Goal: Transaction & Acquisition: Purchase product/service

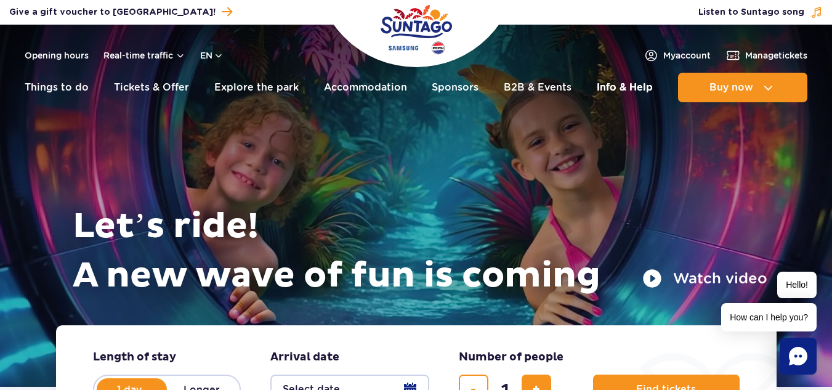
click at [617, 89] on link "Info & Help" at bounding box center [625, 88] width 56 height 30
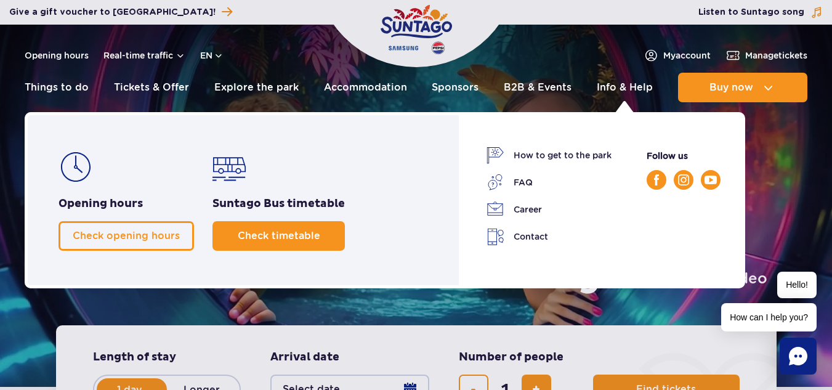
click at [238, 242] on link "Check timetable" at bounding box center [278, 236] width 132 height 30
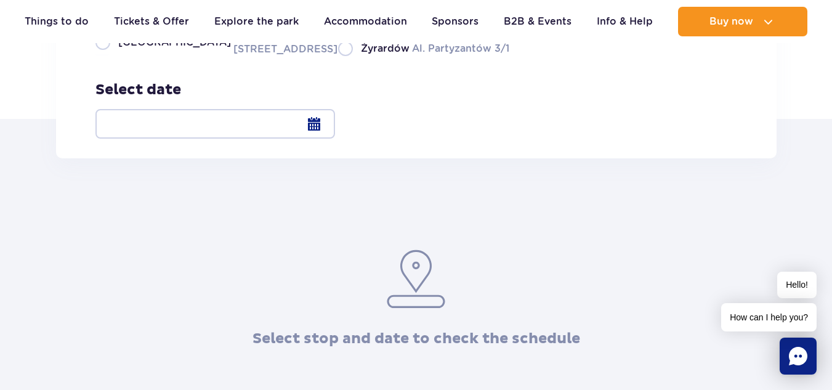
scroll to position [185, 0]
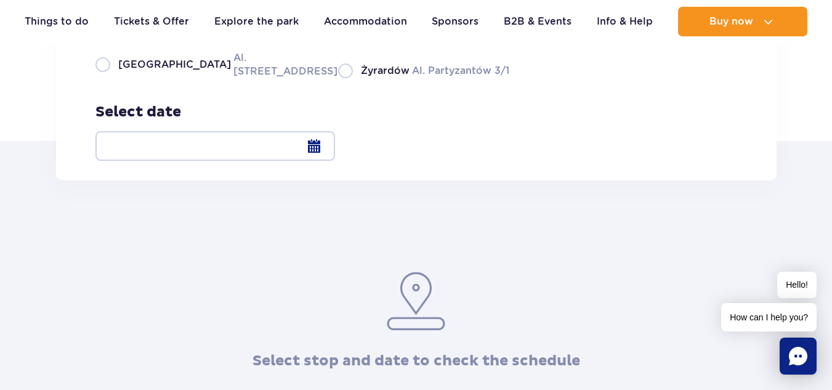
click at [155, 71] on span "Warsaw" at bounding box center [174, 65] width 113 height 14
click at [109, 78] on input "Warsaw Al. Jerozolimskie 56" at bounding box center [102, 77] width 14 height 2
radio input "true"
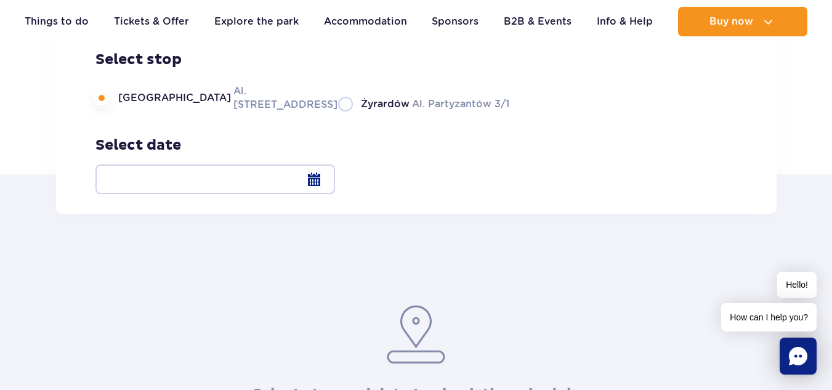
scroll to position [123, 0]
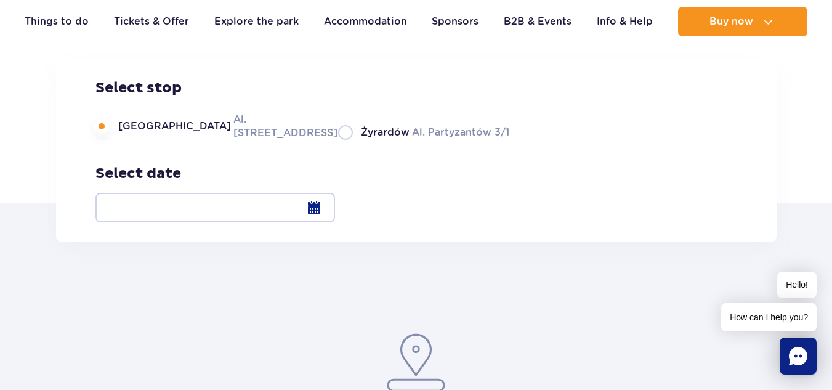
click at [335, 202] on div at bounding box center [215, 208] width 240 height 30
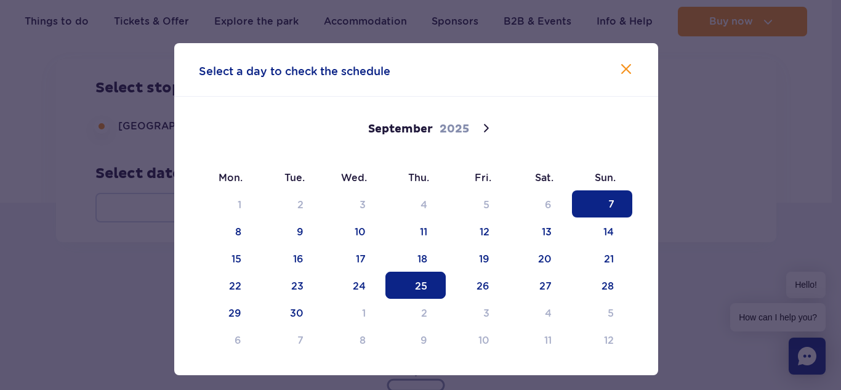
click at [414, 286] on span "25" at bounding box center [416, 285] width 60 height 27
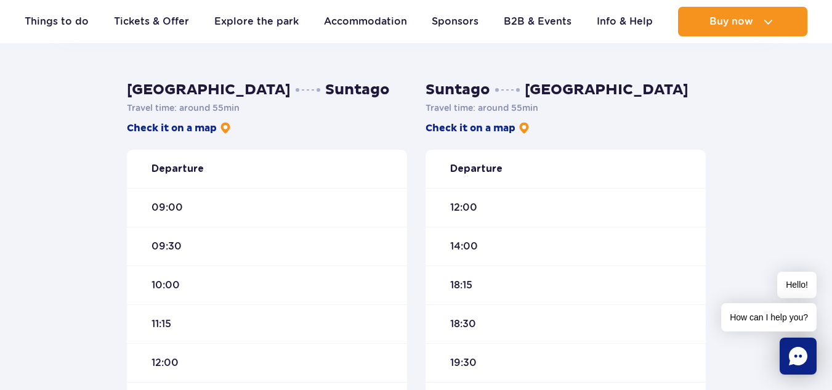
scroll to position [308, 0]
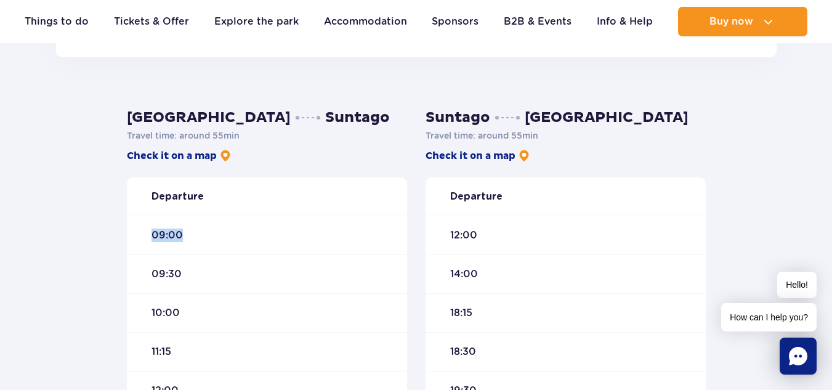
drag, startPoint x: 184, startPoint y: 236, endPoint x: 142, endPoint y: 232, distance: 42.1
click at [142, 232] on div "09:00" at bounding box center [267, 235] width 280 height 39
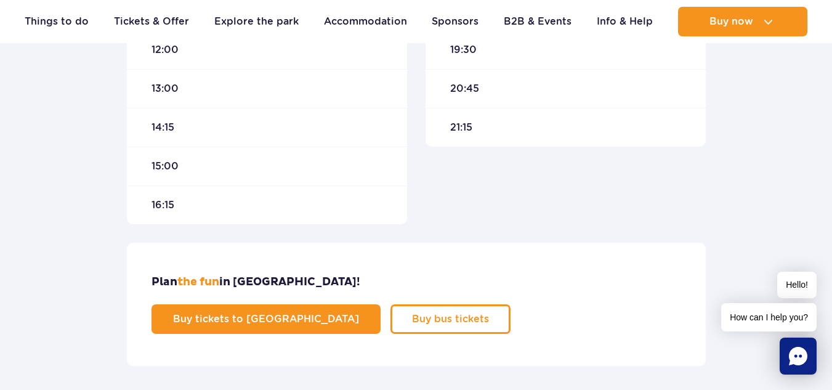
scroll to position [677, 0]
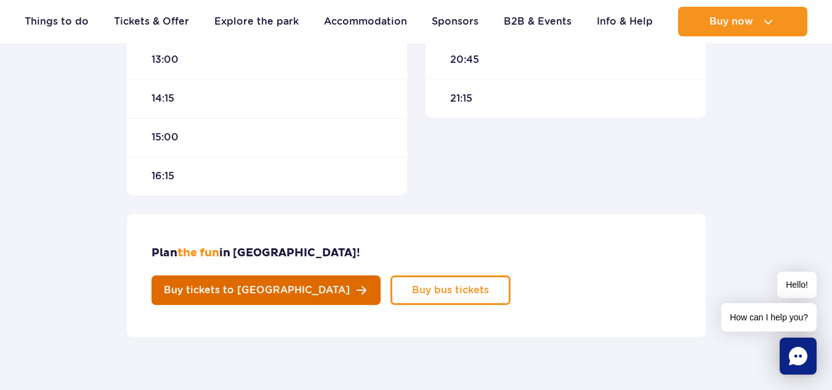
click at [381, 275] on link "Buy tickets to Suntago" at bounding box center [266, 290] width 229 height 30
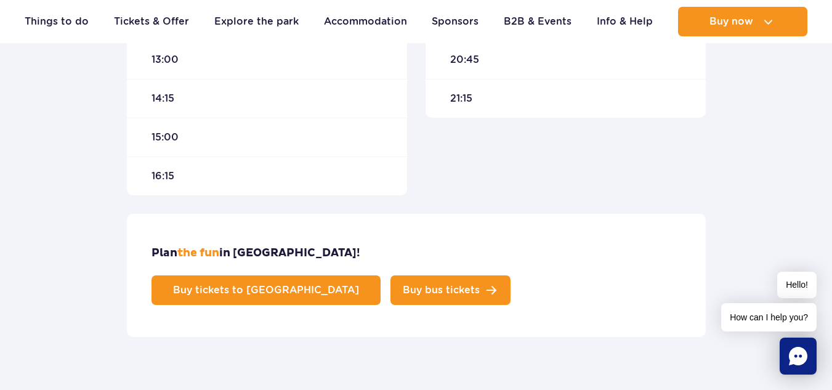
click at [511, 275] on link "Buy bus tickets" at bounding box center [450, 290] width 120 height 30
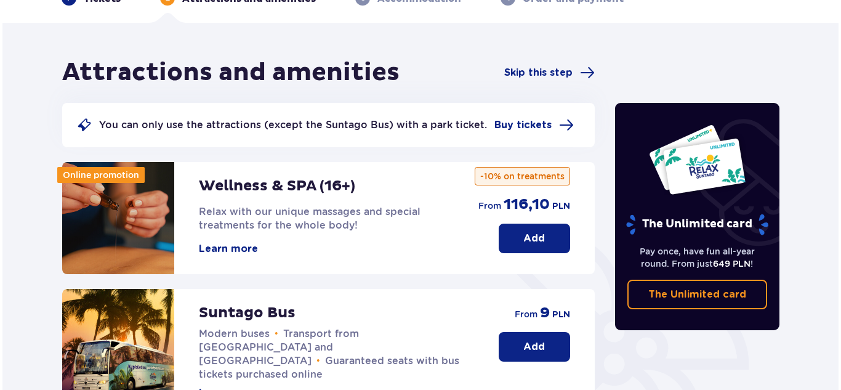
scroll to position [246, 0]
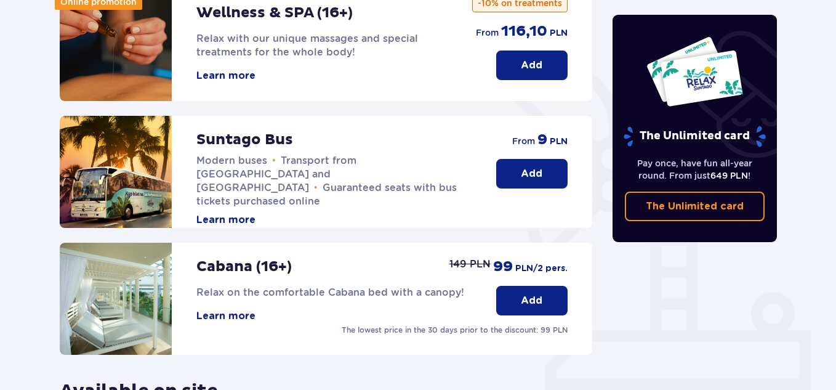
click at [241, 213] on button "Learn more" at bounding box center [225, 220] width 59 height 14
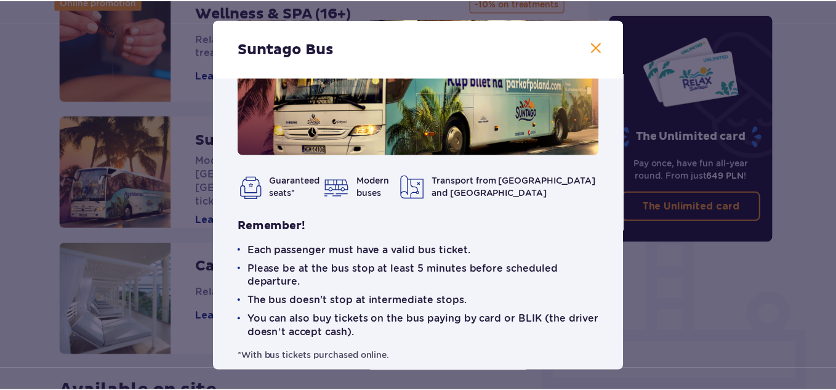
scroll to position [119, 0]
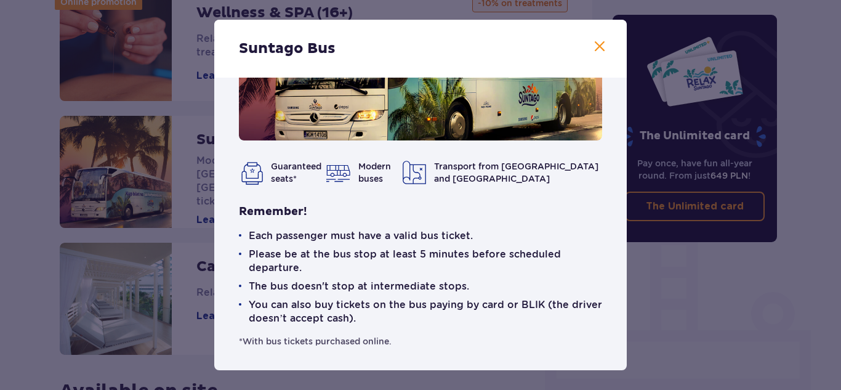
click at [600, 39] on span at bounding box center [599, 46] width 15 height 15
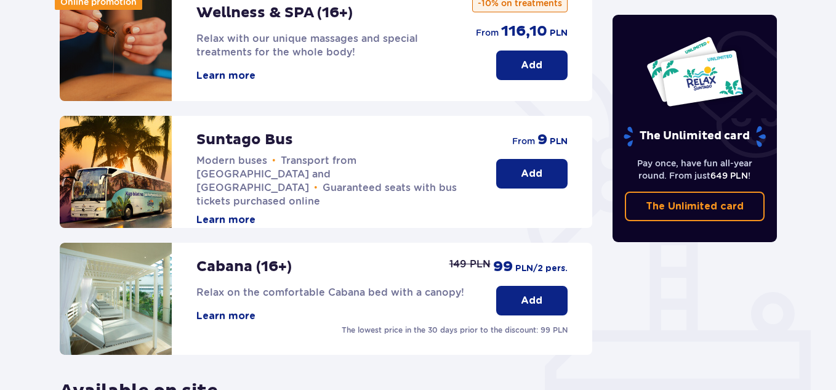
click at [517, 174] on button "Add" at bounding box center [531, 174] width 71 height 30
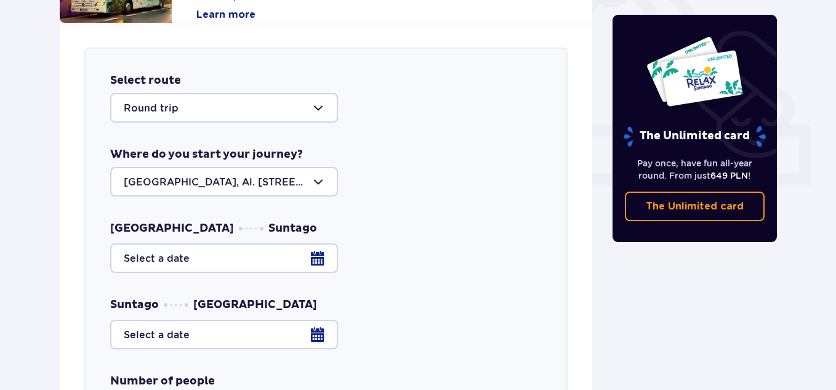
scroll to position [422, 0]
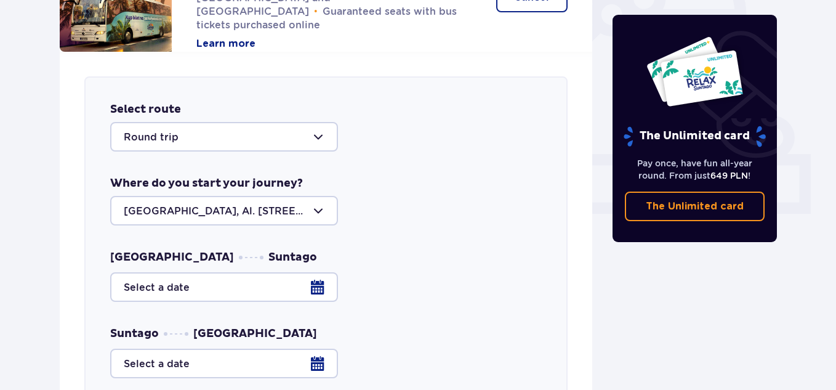
click at [245, 137] on div at bounding box center [224, 137] width 228 height 30
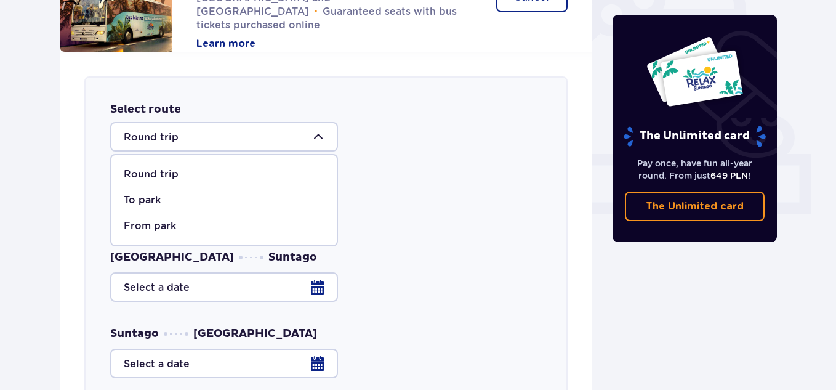
click at [139, 172] on p "Round trip" at bounding box center [151, 175] width 55 height 14
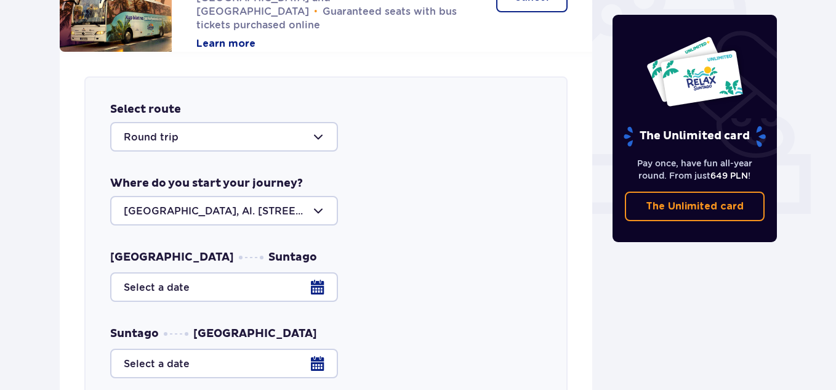
click at [400, 178] on div "Where do you start your journey? Warsaw, Al. Jerozolimskie 56" at bounding box center [326, 200] width 432 height 49
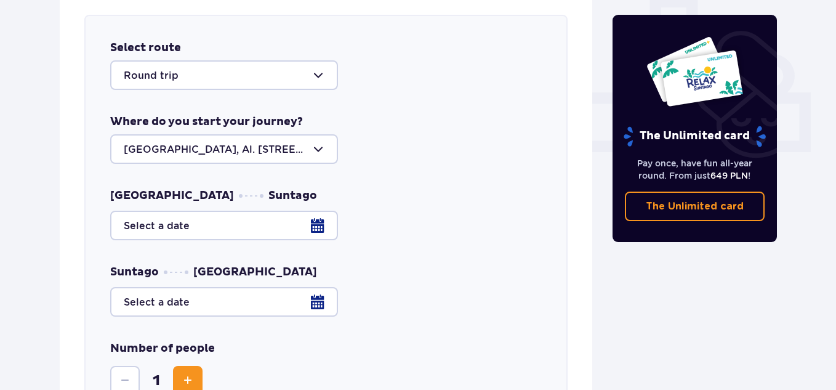
click at [269, 158] on div at bounding box center [224, 149] width 228 height 30
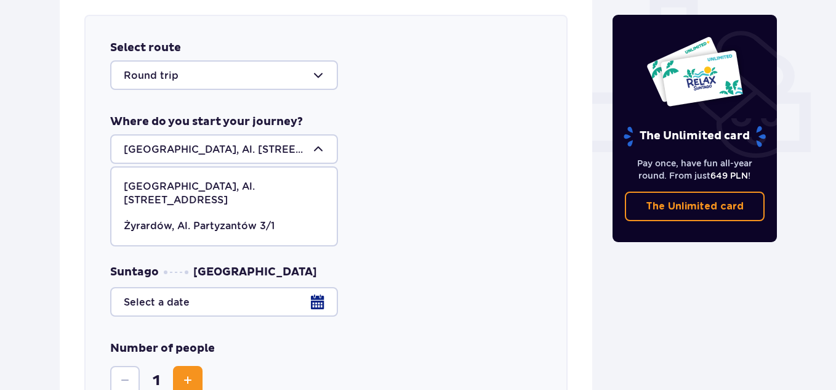
click at [214, 189] on p "Warsaw, Al. Jerozolimskie 56" at bounding box center [224, 193] width 201 height 27
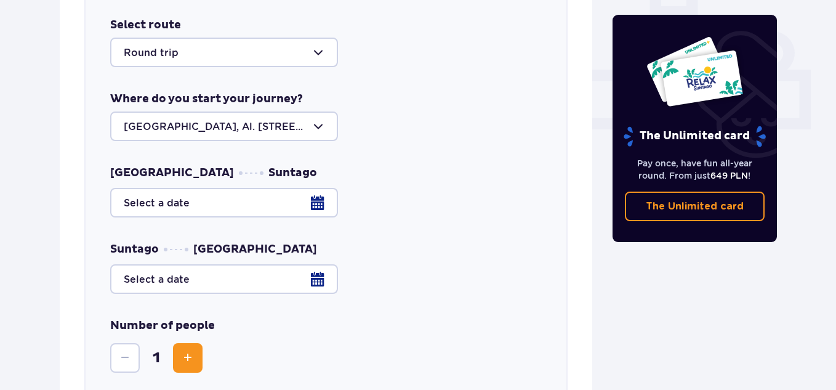
scroll to position [546, 0]
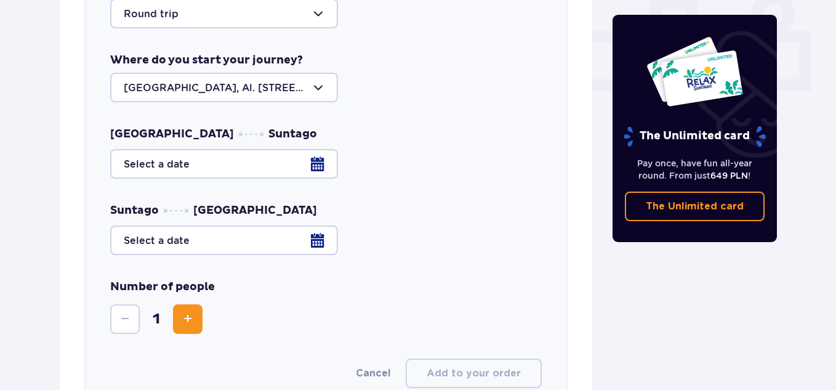
click at [313, 167] on div at bounding box center [326, 164] width 432 height 30
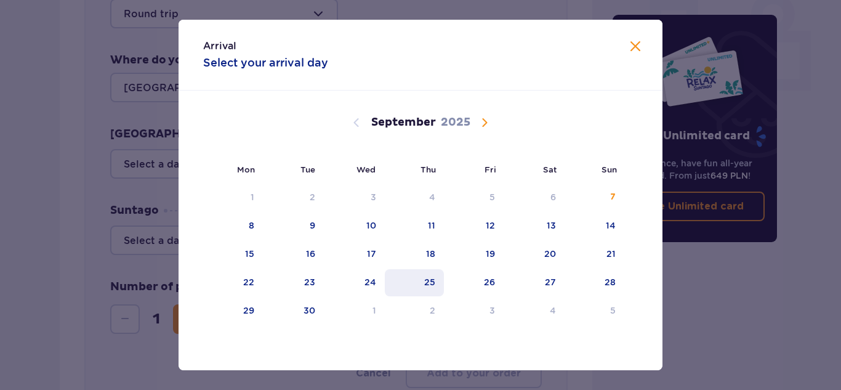
click at [430, 286] on div "25" at bounding box center [429, 282] width 11 height 12
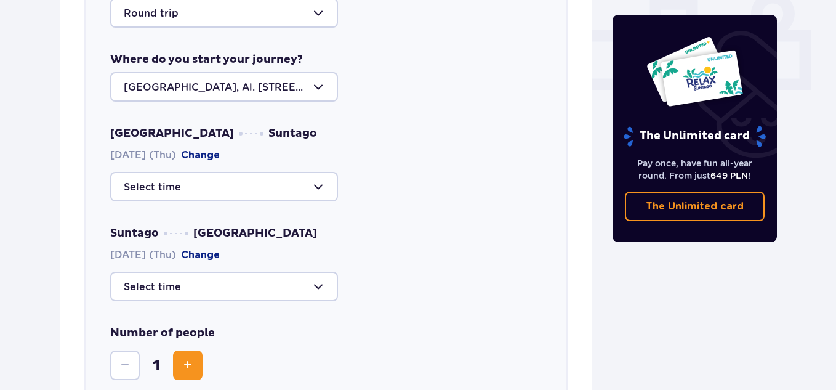
scroll to position [607, 0]
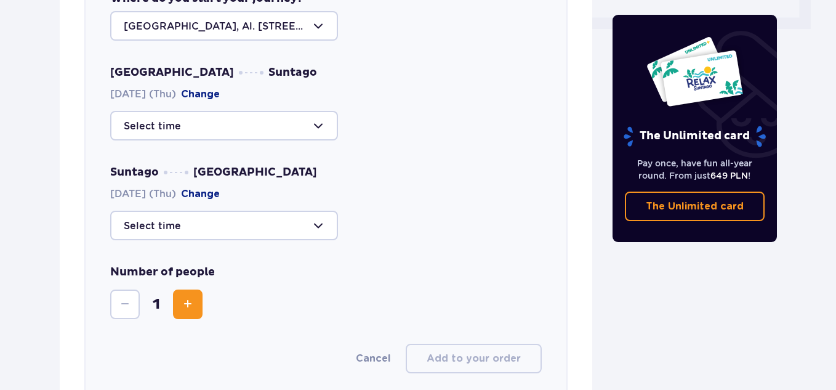
click at [337, 119] on div at bounding box center [224, 126] width 228 height 30
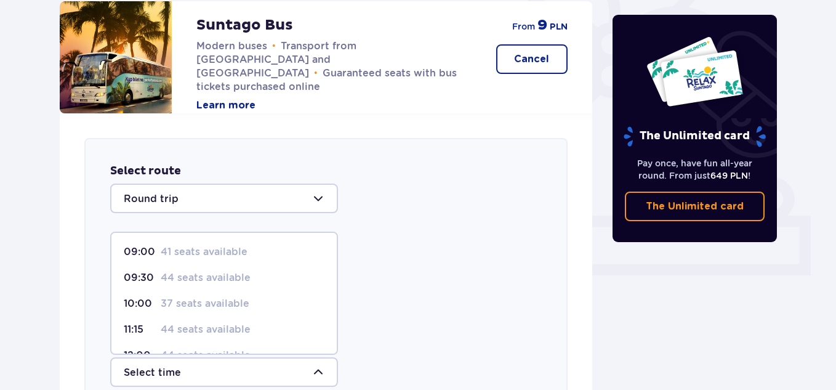
scroll to position [546, 0]
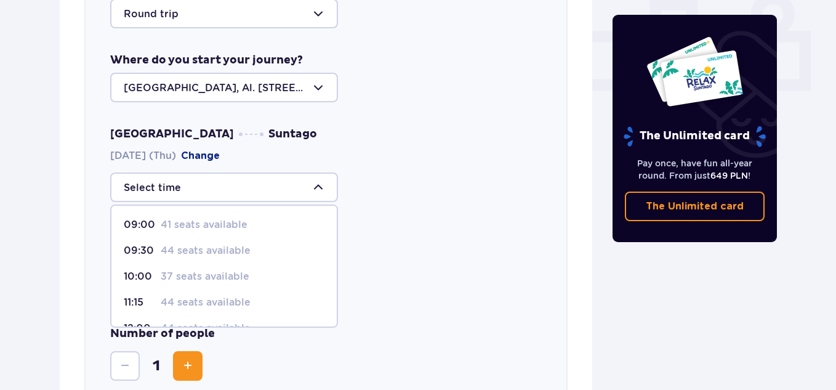
click at [391, 180] on div "09:00 41 seats available 09:30 44 seats available 10:00 37 seats available 11:1…" at bounding box center [326, 187] width 432 height 30
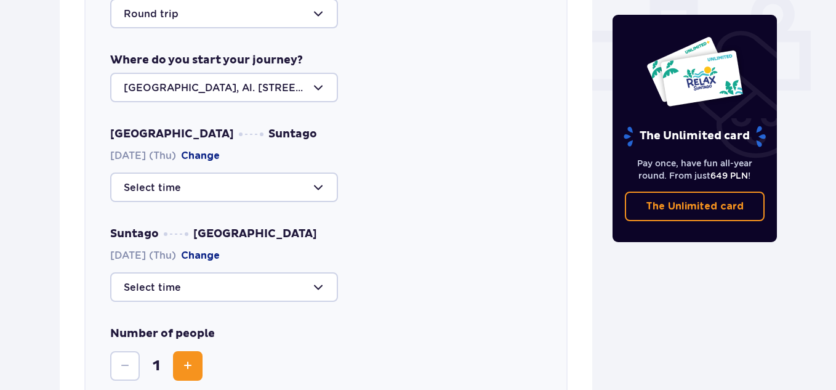
scroll to position [669, 0]
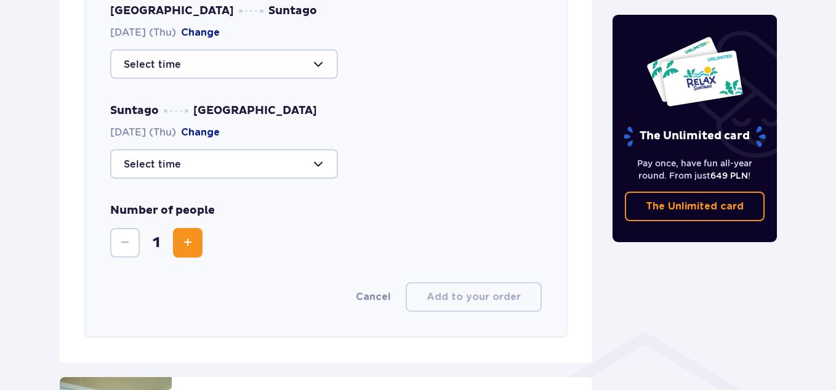
click at [264, 152] on div at bounding box center [224, 164] width 228 height 30
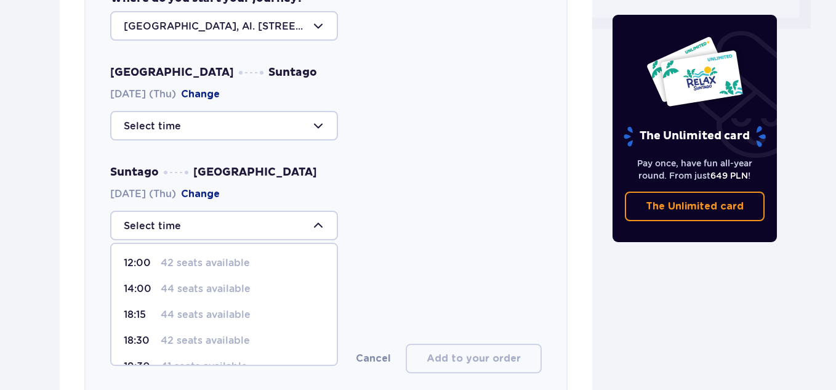
click at [367, 201] on div "Suntago Warsaw 25.09.2025 (Thu) Change 12:00 42 seats available 14:00 44 seats …" at bounding box center [326, 202] width 432 height 75
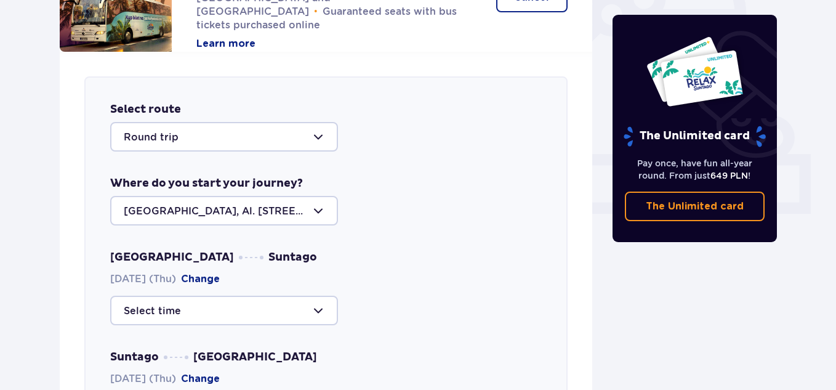
scroll to position [484, 0]
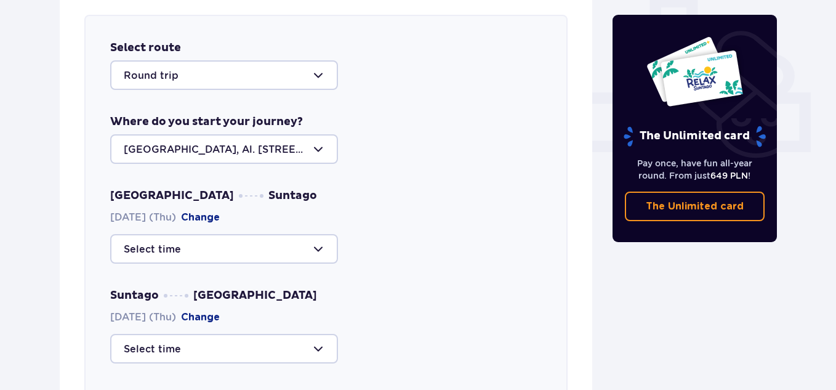
click at [220, 217] on button "Change" at bounding box center [200, 218] width 39 height 14
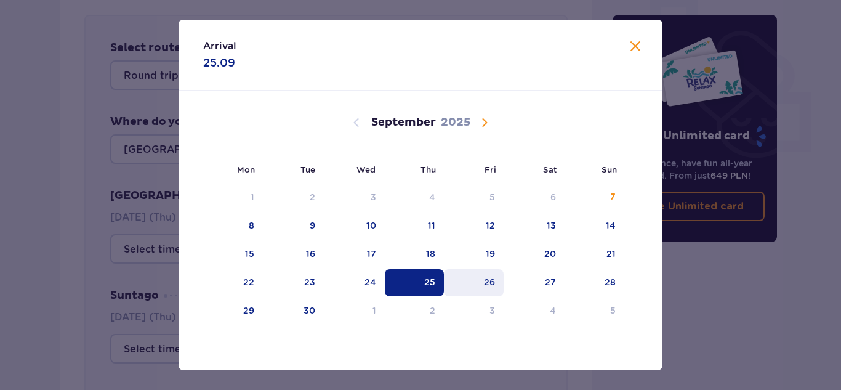
click at [492, 288] on div "26" at bounding box center [489, 282] width 11 height 12
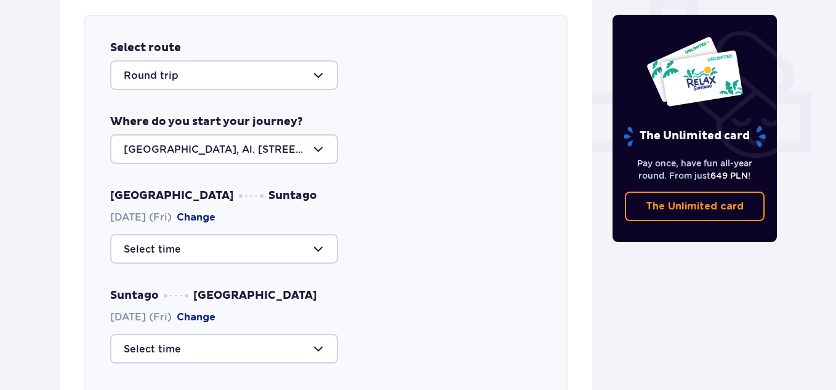
click at [223, 256] on div at bounding box center [224, 249] width 228 height 30
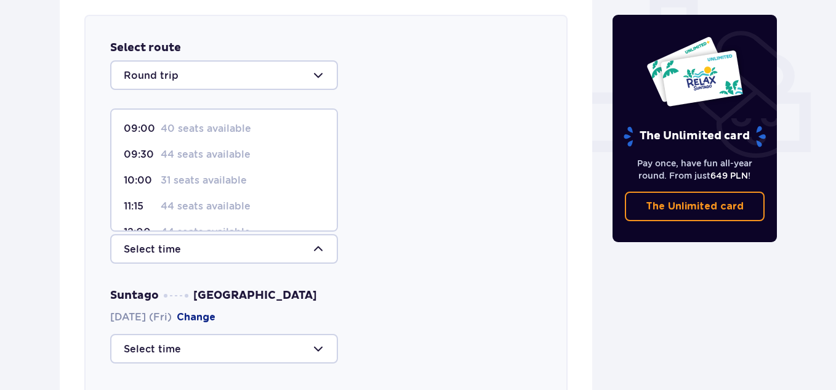
click at [406, 202] on div "Warsaw Suntago 26.09.2025 (Fri) Change 09:00 40 seats available 09:30 44 seats …" at bounding box center [326, 225] width 432 height 75
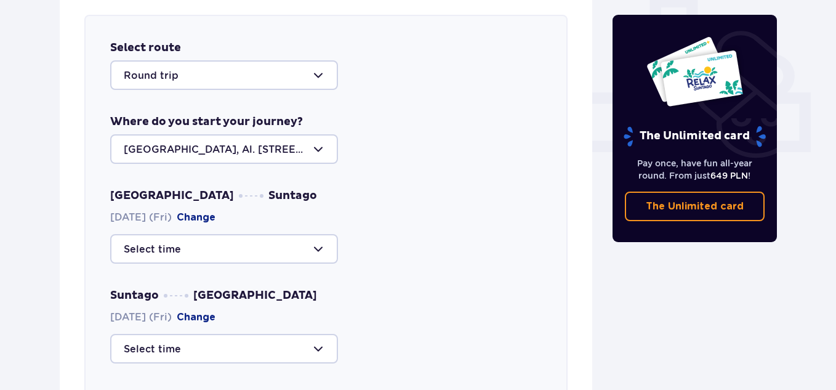
click at [216, 216] on button "Change" at bounding box center [196, 218] width 39 height 14
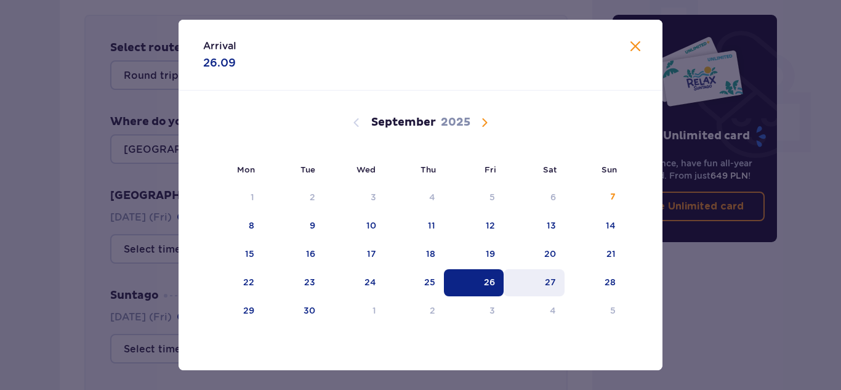
click at [534, 281] on div "27" at bounding box center [534, 282] width 61 height 27
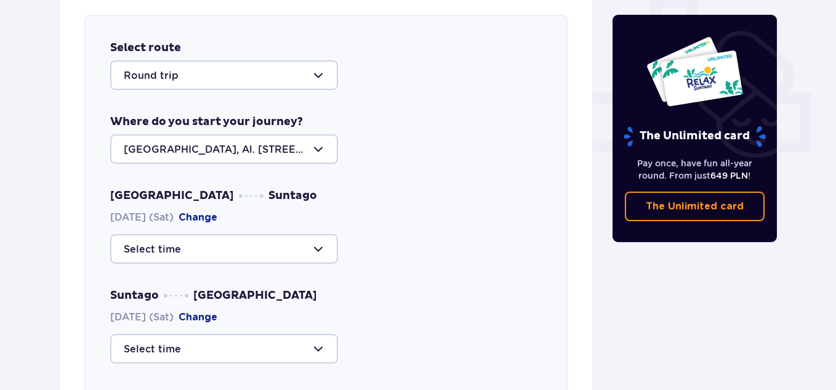
click at [70, 210] on div "Select route Round trip Where do you start your journey? Warsaw, Al. Jerozolims…" at bounding box center [326, 268] width 533 height 557
click at [183, 253] on div at bounding box center [224, 249] width 228 height 30
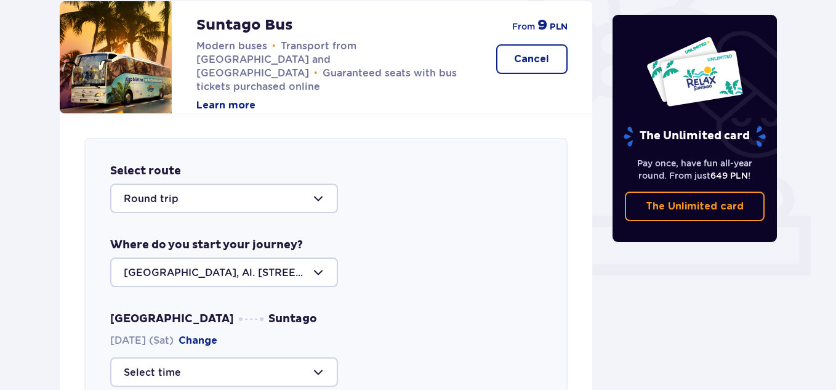
click at [378, 216] on div "Select route Round trip Where do you start your journey? Warsaw, Al. Jerozolims…" at bounding box center [325, 391] width 483 height 507
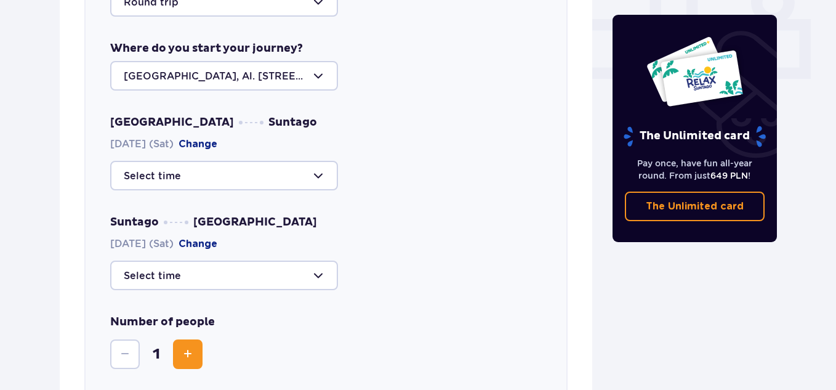
scroll to position [607, 0]
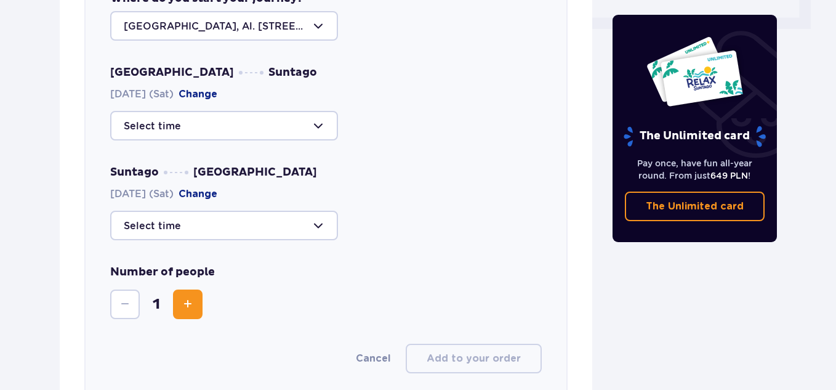
click at [179, 285] on div "Number of people 1" at bounding box center [326, 292] width 432 height 54
click at [185, 298] on span "Increase" at bounding box center [187, 304] width 15 height 15
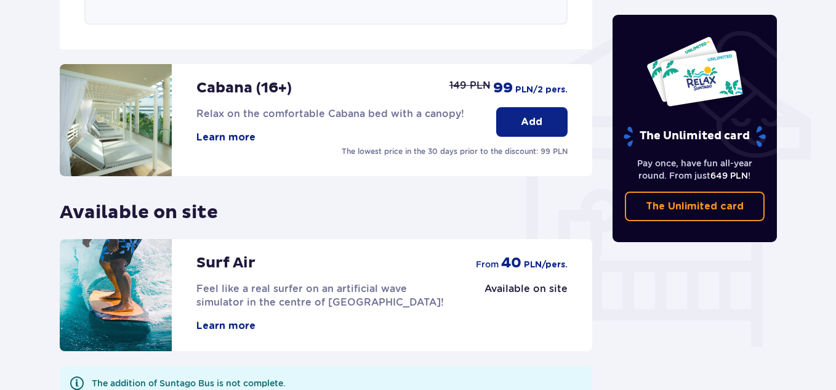
scroll to position [985, 0]
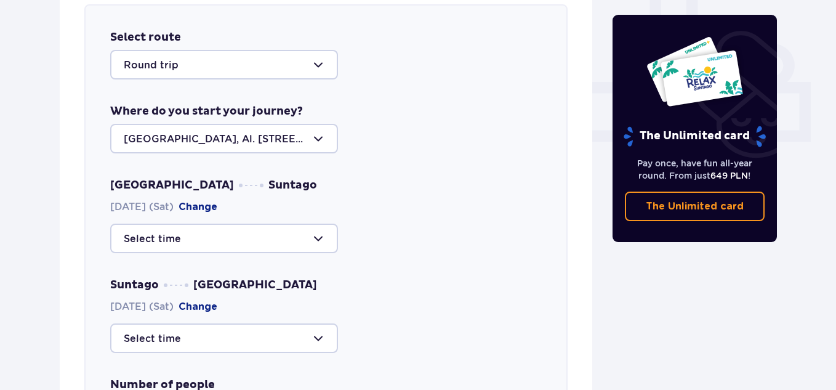
click at [251, 244] on div at bounding box center [224, 239] width 228 height 30
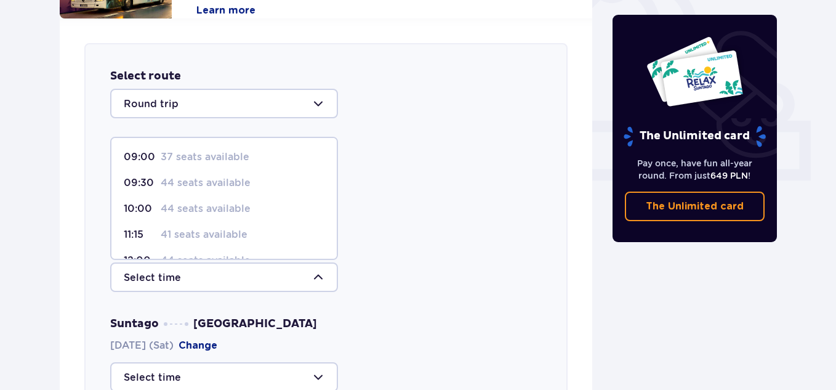
scroll to position [495, 0]
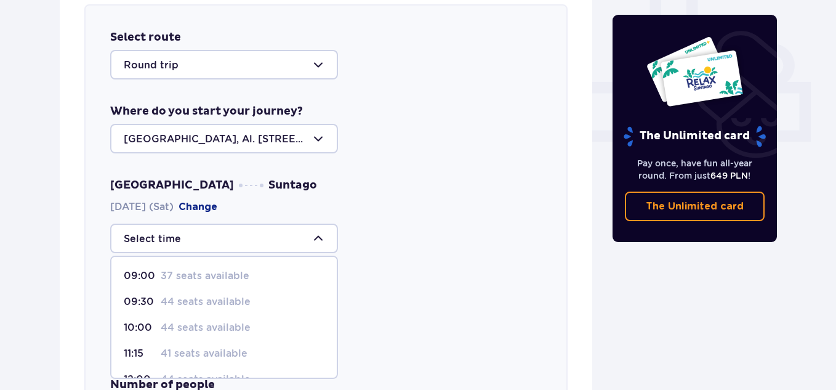
click at [387, 214] on div "Warsaw Suntago 27.09.2025 (Sat) Change 09:00 37 seats available 09:30 44 seats …" at bounding box center [326, 215] width 432 height 75
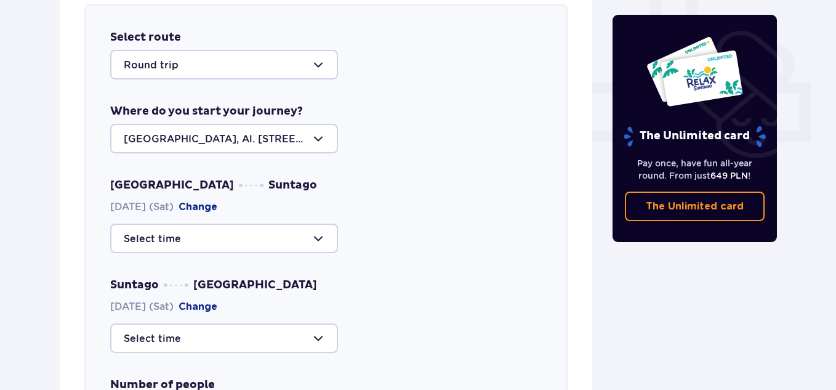
click at [211, 210] on button "Change" at bounding box center [198, 207] width 39 height 14
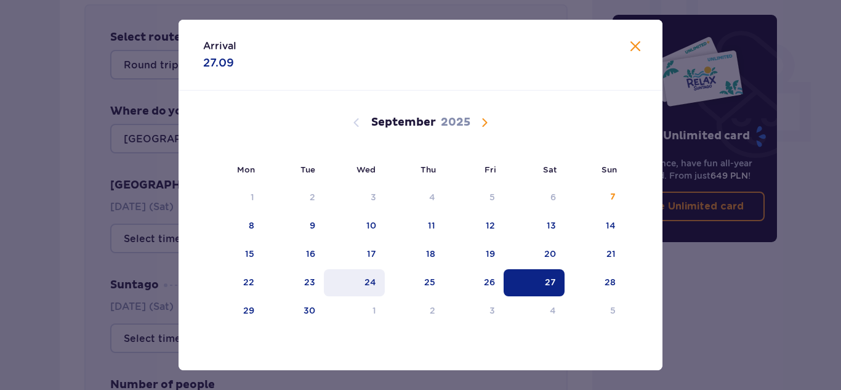
click at [354, 277] on div "24" at bounding box center [354, 282] width 61 height 27
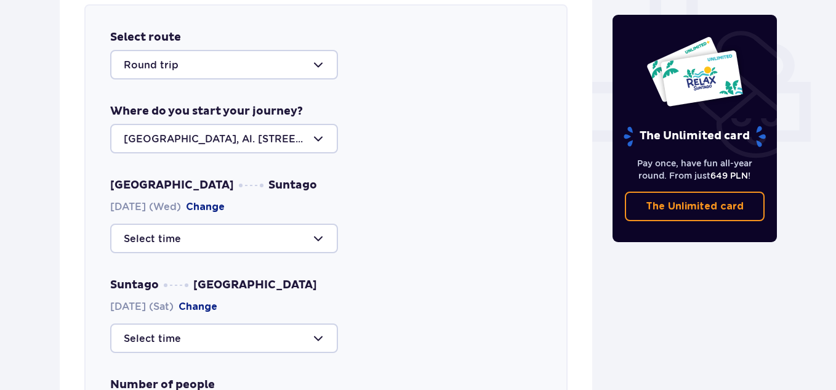
click at [178, 230] on div at bounding box center [224, 239] width 228 height 30
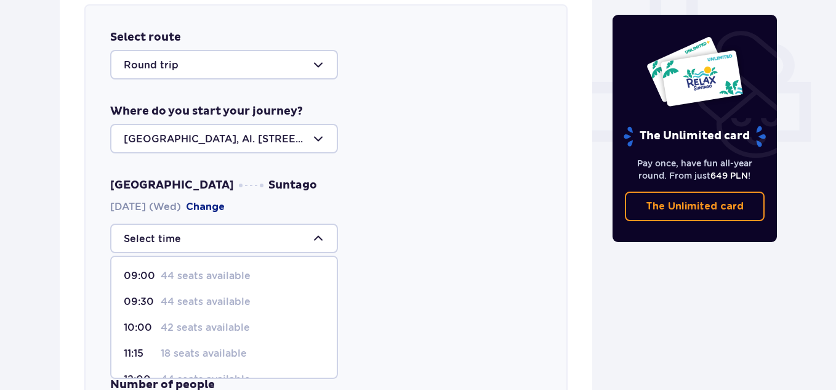
click at [280, 188] on div "Warsaw Suntago 24.09.2025 (Wed) Change 09:00 44 seats available 09:30 44 seats …" at bounding box center [326, 215] width 432 height 75
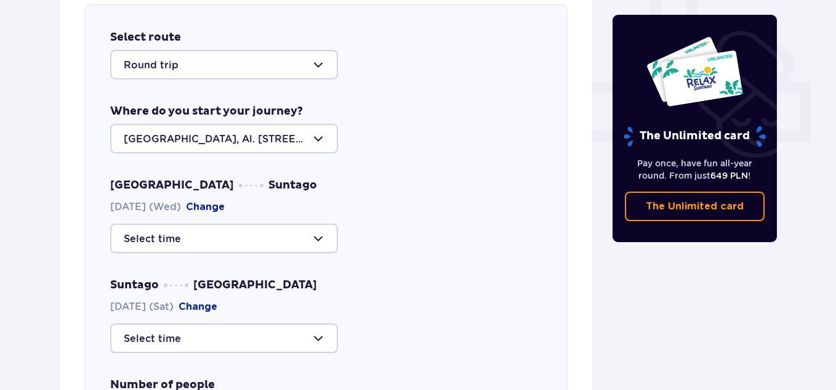
click at [208, 173] on div "Select route Round trip Where do you start your journey? Warsaw, Al. Jerozolims…" at bounding box center [325, 257] width 483 height 507
click at [235, 144] on div at bounding box center [224, 139] width 228 height 30
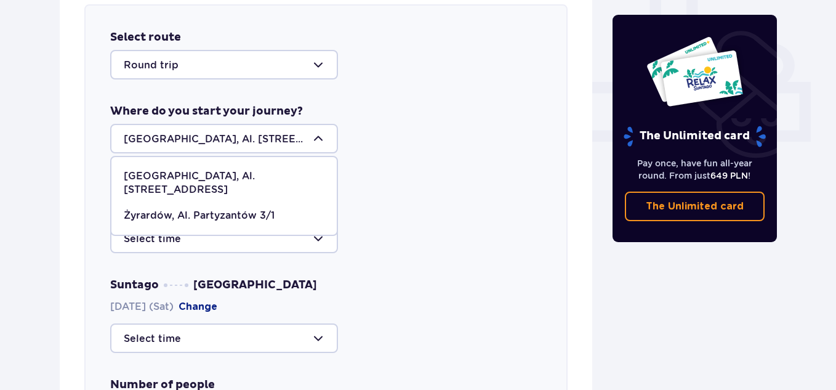
click at [55, 121] on div "Attractions and amenities Skip this step You can only use the attractions (exce…" at bounding box center [326, 284] width 552 height 1296
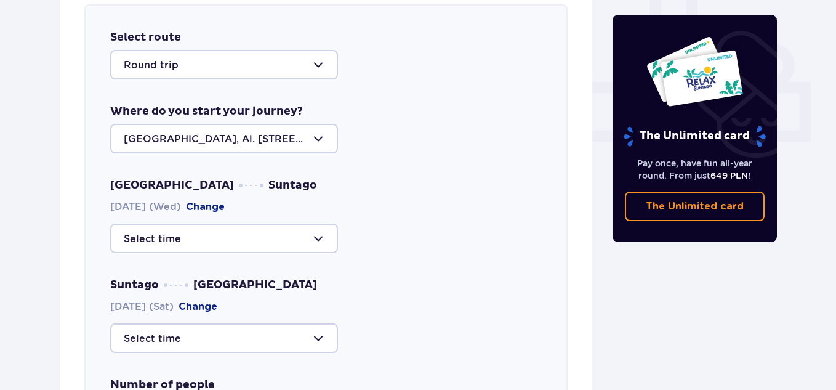
click at [224, 211] on button "Change" at bounding box center [205, 207] width 39 height 14
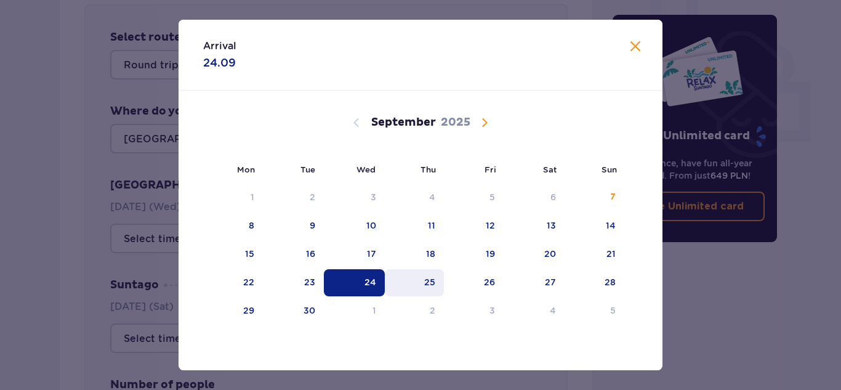
click at [425, 278] on div "25" at bounding box center [429, 282] width 11 height 12
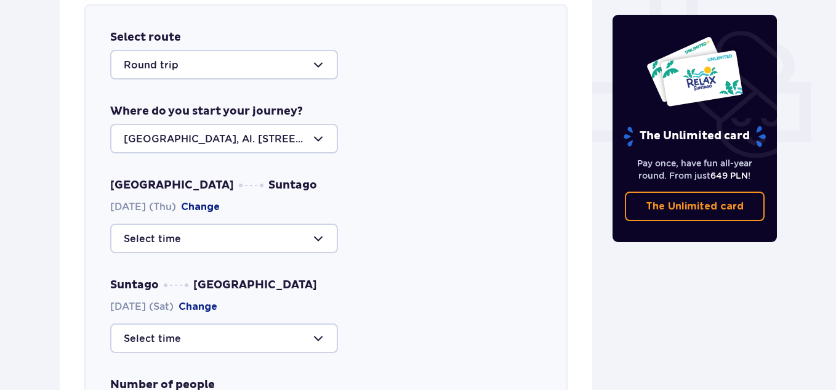
click at [28, 193] on div "Attractions and amenities Skip this step You can only use the attractions (exce…" at bounding box center [418, 304] width 836 height 1404
click at [183, 247] on div at bounding box center [224, 239] width 228 height 30
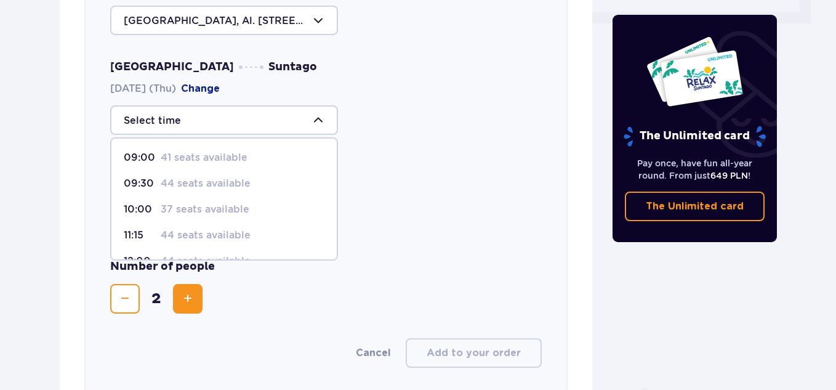
scroll to position [618, 0]
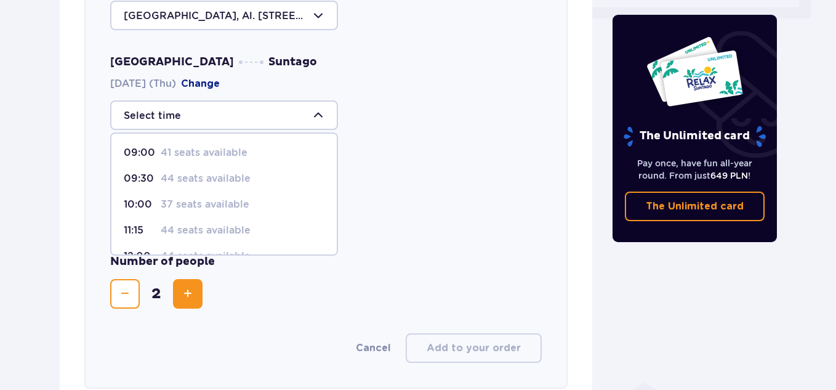
click at [227, 149] on p "41 seats available" at bounding box center [204, 153] width 87 height 14
type input "09:00"
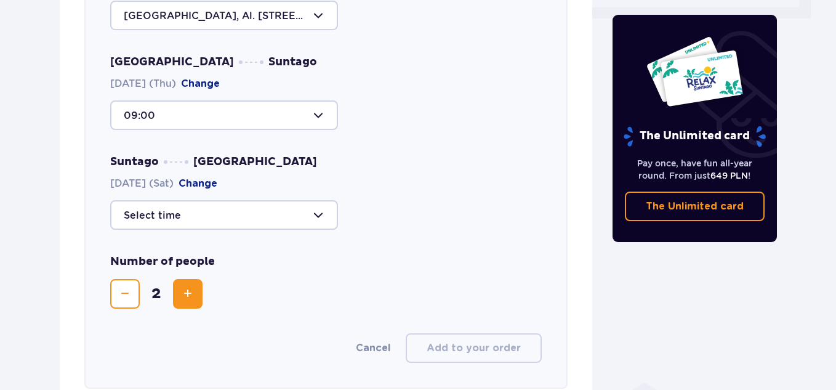
click at [275, 213] on div at bounding box center [224, 215] width 228 height 30
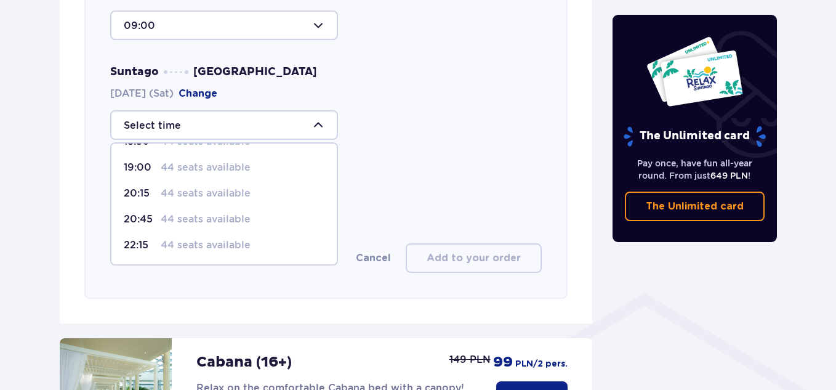
scroll to position [679, 0]
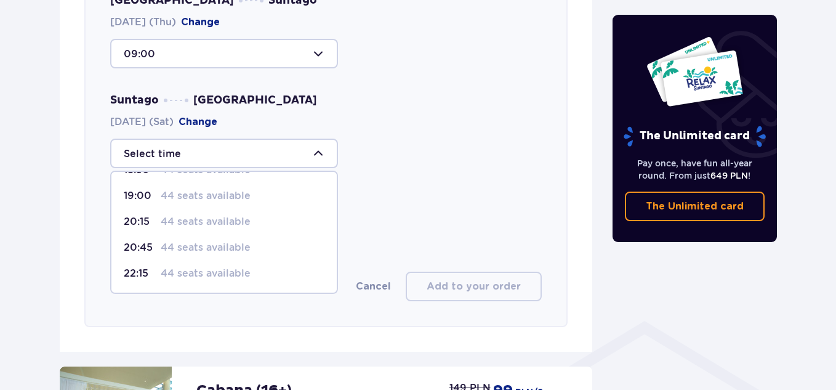
click at [383, 134] on div "Suntago Warsaw 27.09.2025 (Sat) Change 11:15 44 seats available 14:00 44 seats …" at bounding box center [326, 130] width 432 height 75
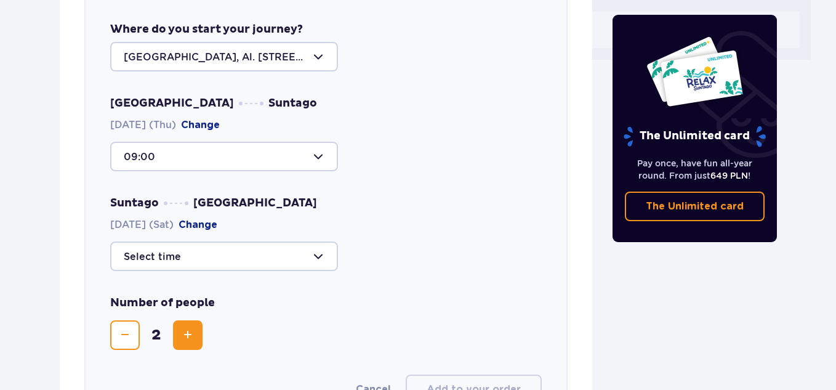
scroll to position [554, 0]
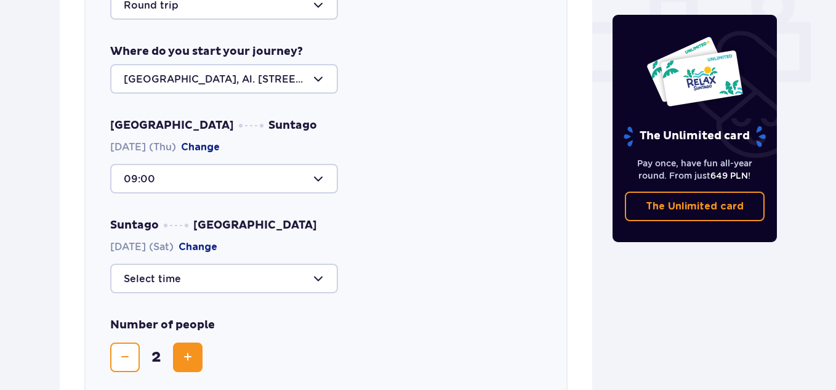
click at [286, 256] on div "Suntago Warsaw 27.09.2025 (Sat) Change" at bounding box center [326, 255] width 432 height 75
click at [306, 270] on div at bounding box center [224, 279] width 228 height 30
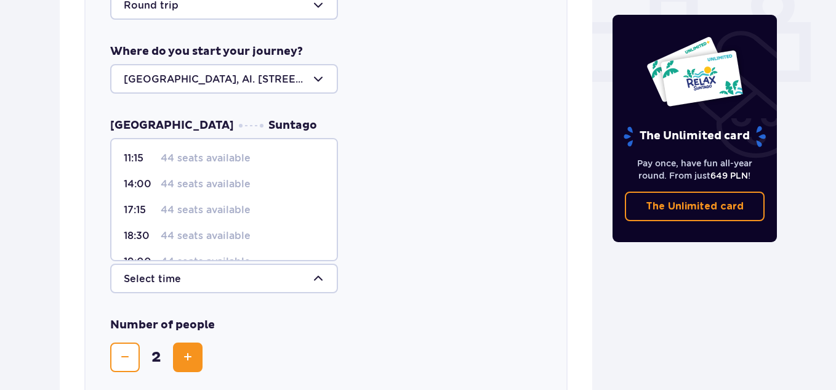
click at [448, 267] on div "11:15 44 seats available 14:00 44 seats available 17:15 44 seats available 18:3…" at bounding box center [326, 279] width 432 height 30
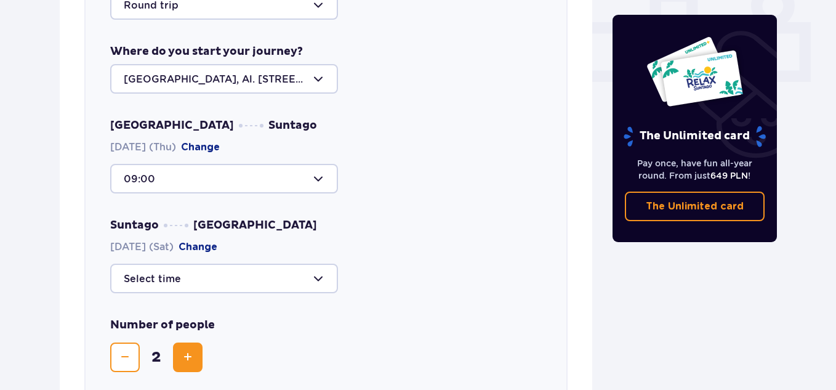
click at [323, 287] on div at bounding box center [224, 279] width 228 height 30
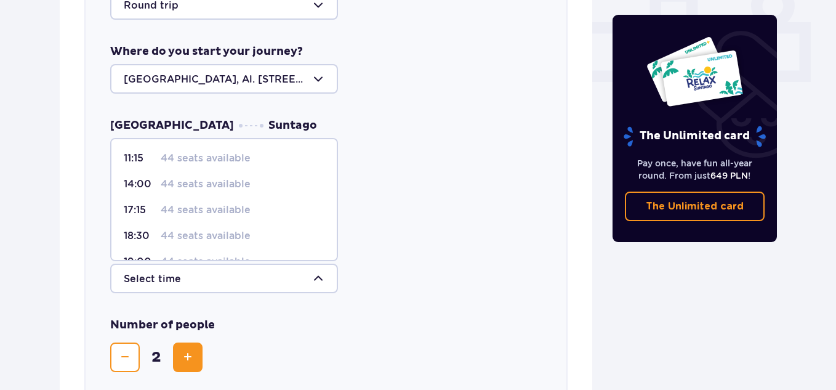
click at [313, 271] on div at bounding box center [224, 279] width 228 height 30
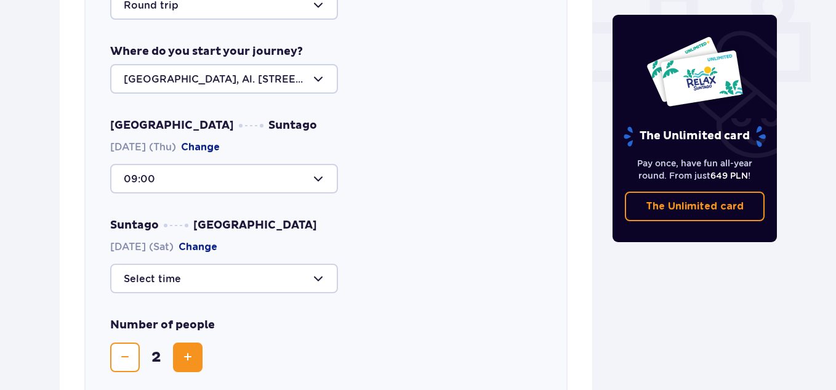
click at [315, 273] on div at bounding box center [224, 279] width 228 height 30
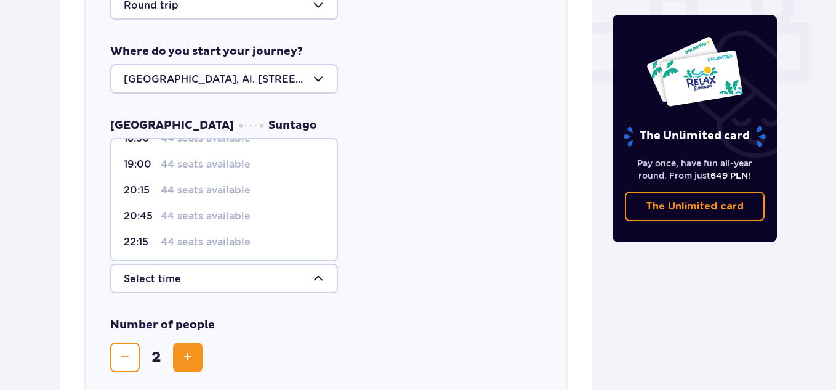
scroll to position [99, 0]
click at [172, 179] on span "20:15 44 seats available" at bounding box center [223, 189] width 225 height 26
type input "20:15"
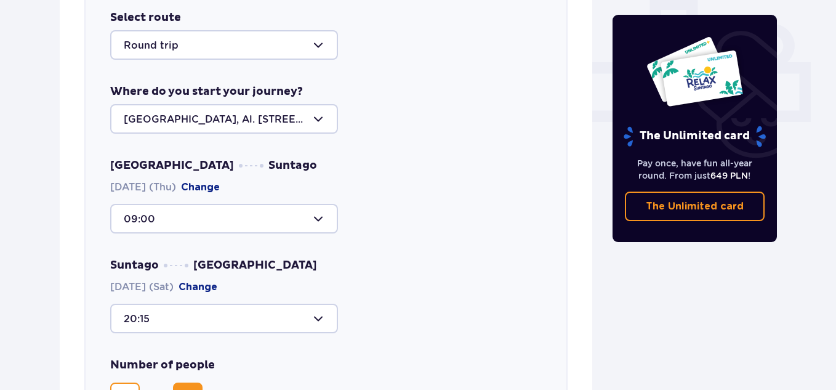
scroll to position [493, 0]
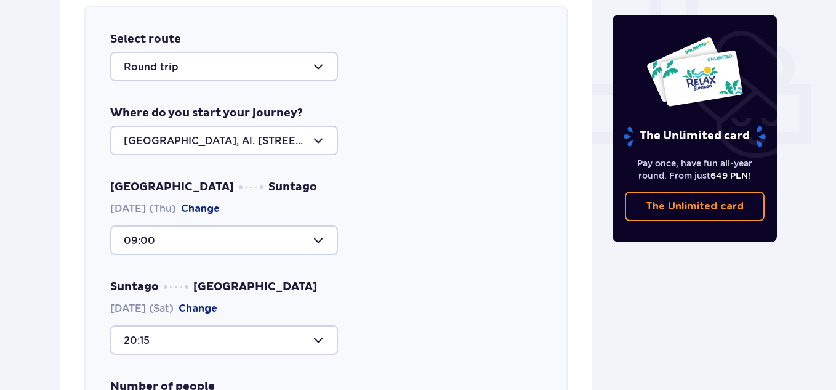
click at [220, 208] on button "Change" at bounding box center [200, 209] width 39 height 14
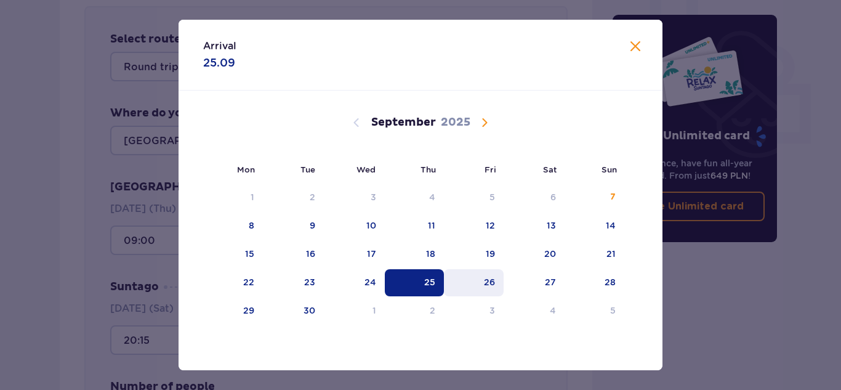
click at [486, 286] on div "26" at bounding box center [489, 282] width 11 height 12
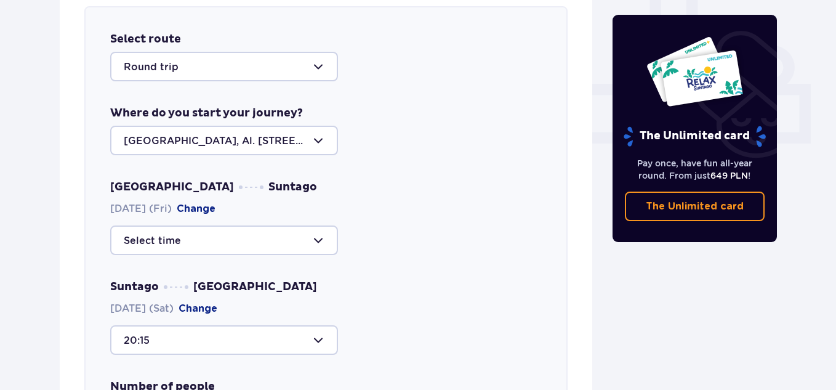
click at [179, 247] on div at bounding box center [224, 240] width 228 height 30
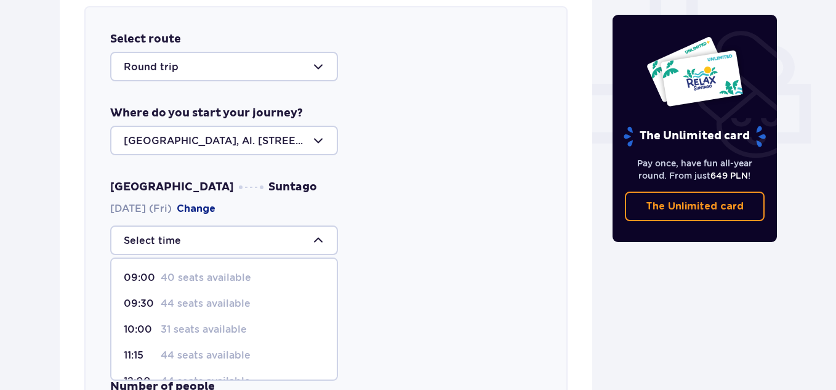
click at [459, 214] on div "Warsaw Suntago 26.09.2025 (Fri) Change 09:00 40 seats available 09:30 44 seats …" at bounding box center [326, 217] width 432 height 75
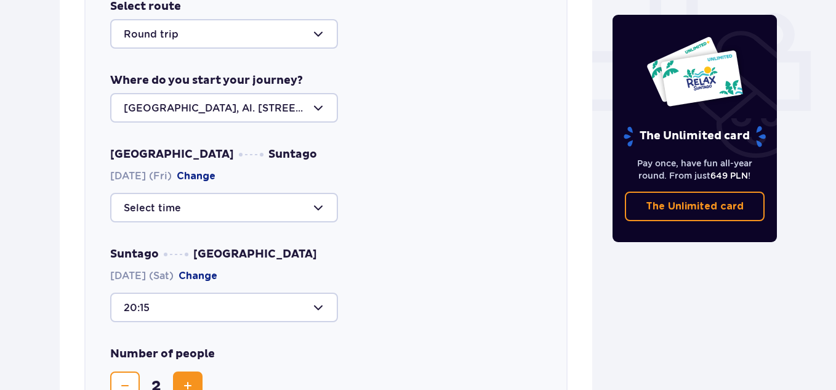
scroll to position [554, 0]
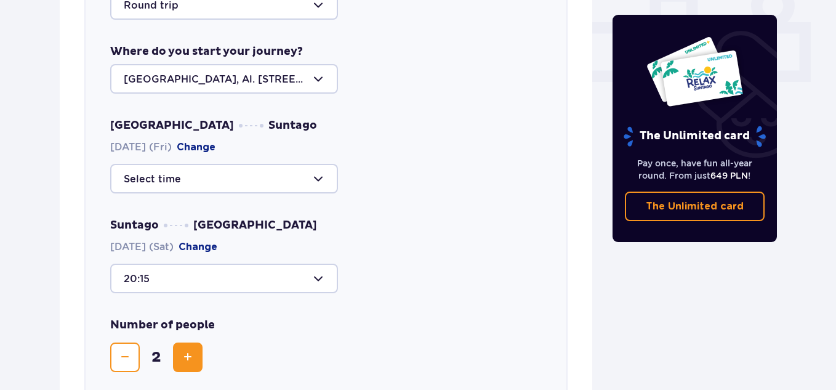
click at [317, 262] on div "Suntago Warsaw 27.09.2025 (Sat) Change 20:15" at bounding box center [326, 255] width 432 height 75
click at [315, 273] on div at bounding box center [224, 279] width 228 height 30
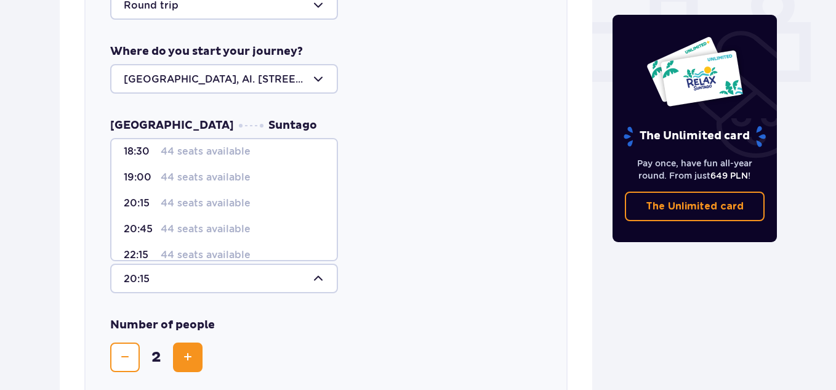
scroll to position [99, 0]
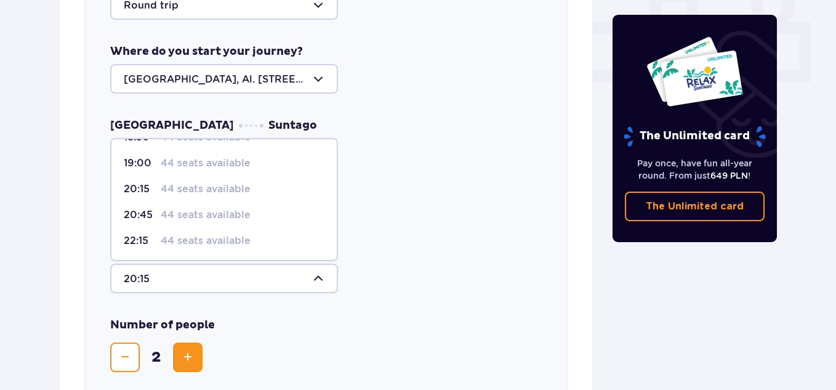
click at [479, 203] on div "Warsaw Suntago 26.09.2025 (Fri) Change Suntago Warsaw 27.09.2025 (Sat) Change 2…" at bounding box center [326, 205] width 432 height 175
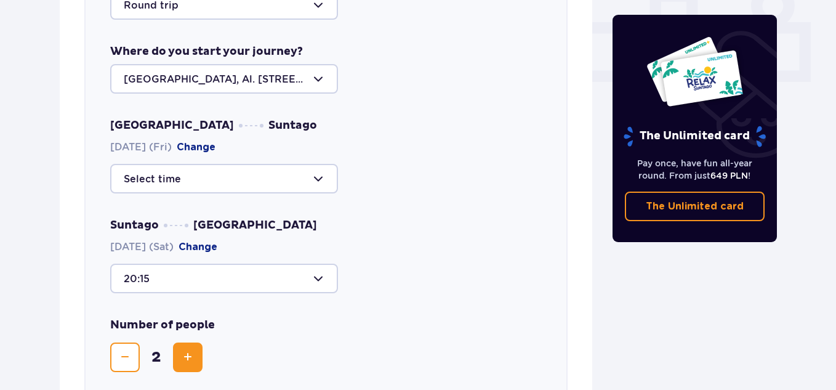
click at [311, 188] on div at bounding box center [224, 179] width 228 height 30
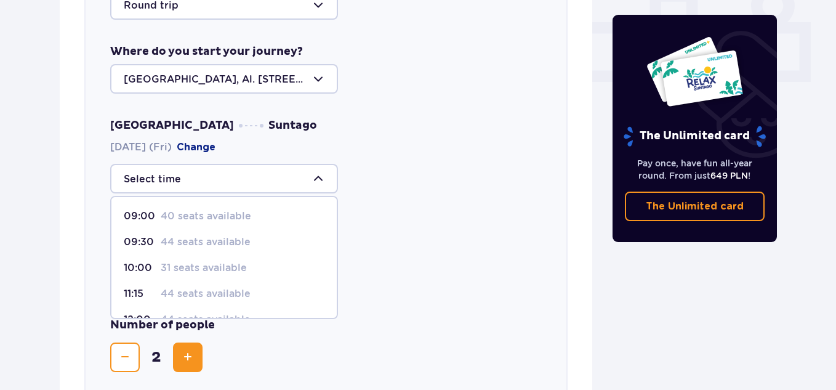
click at [328, 115] on div "Select route Round trip Where do you start your journey? Warsaw, Al. Jerozolims…" at bounding box center [325, 198] width 483 height 507
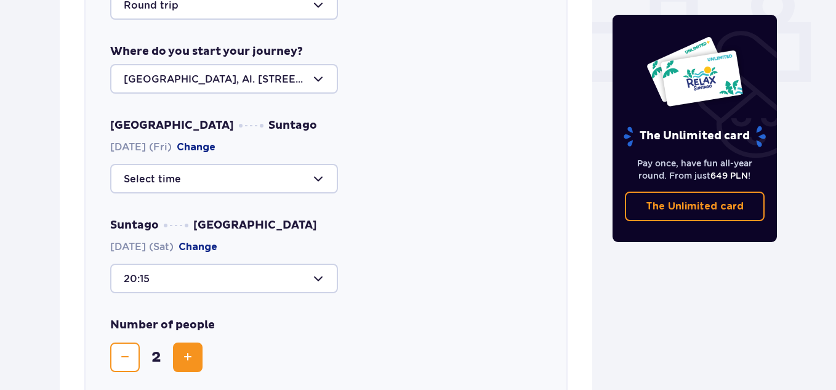
click at [237, 141] on div "Warsaw Suntago 26.09.2025 (Fri) Change" at bounding box center [326, 155] width 432 height 75
click at [216, 153] on button "Change" at bounding box center [196, 147] width 39 height 14
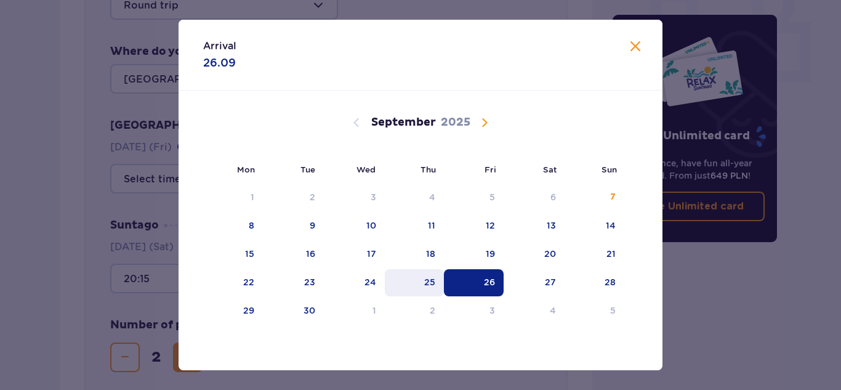
click at [439, 286] on div "25" at bounding box center [415, 282] width 60 height 27
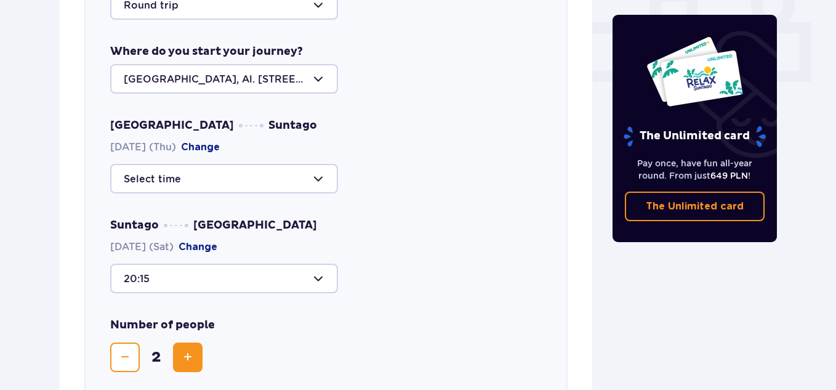
click at [205, 201] on div "Warsaw Suntago 25.09.2025 (Thu) Change Suntago Warsaw 27.09.2025 (Sat) Change 2…" at bounding box center [326, 205] width 432 height 175
click at [206, 184] on div at bounding box center [224, 179] width 228 height 30
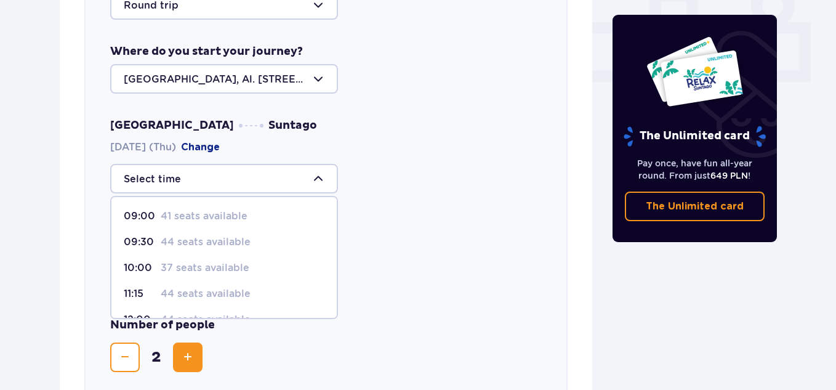
click at [390, 230] on div "Suntago Warsaw 27.09.2025 (Sat) Change 20:15" at bounding box center [326, 255] width 432 height 75
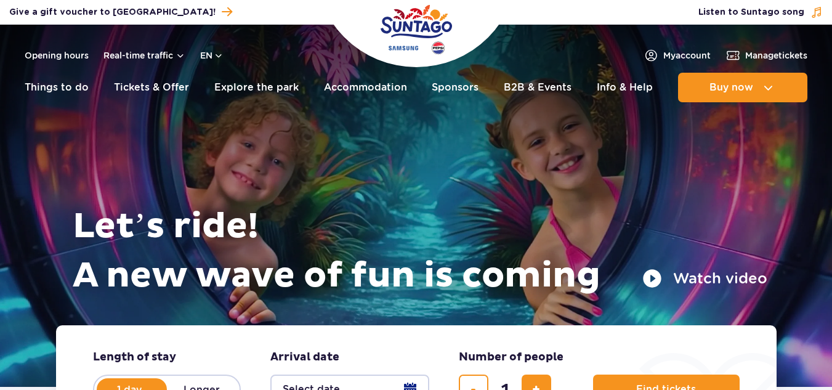
click at [528, 176] on div "Let’s ride! A new wave of fun is coming Watch video" at bounding box center [416, 190] width 702 height 270
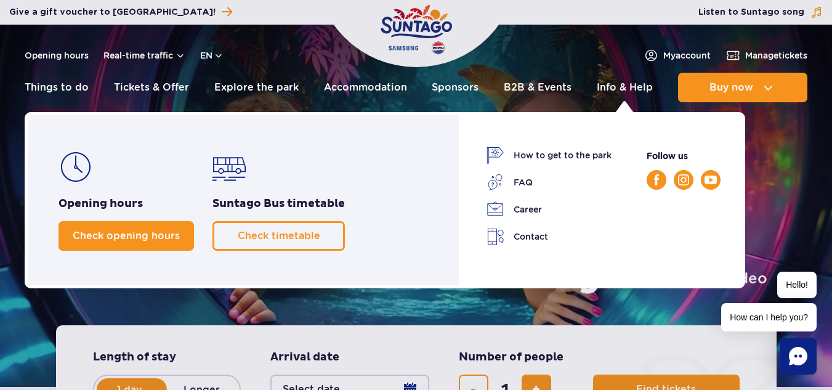
click at [105, 238] on span "Check opening hours" at bounding box center [126, 236] width 107 height 12
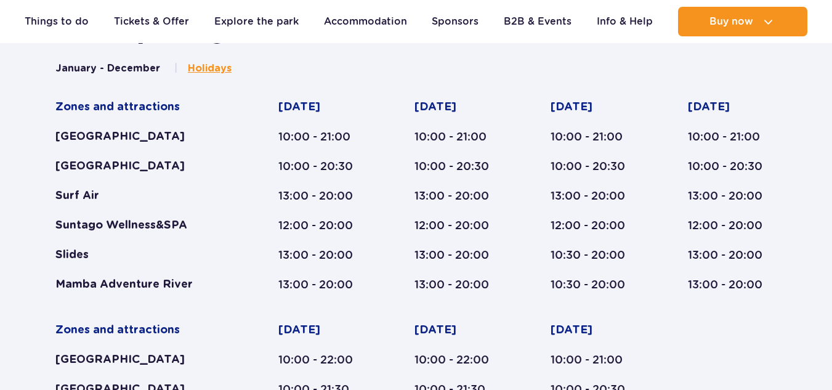
scroll to position [571, 0]
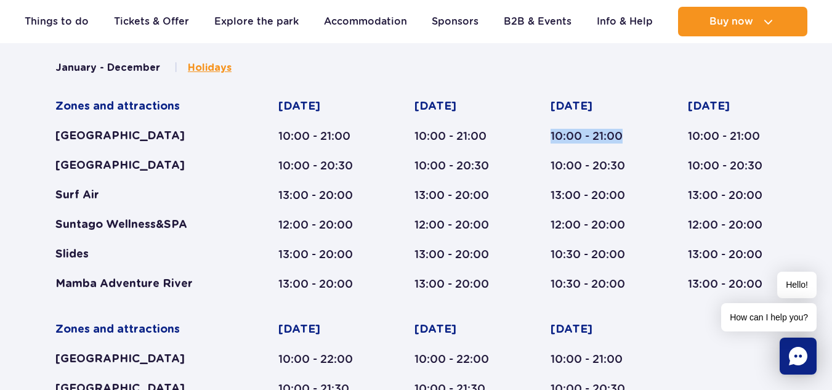
drag, startPoint x: 568, startPoint y: 139, endPoint x: 620, endPoint y: 141, distance: 51.8
click at [620, 141] on div "Zones and attractions [GEOGRAPHIC_DATA] [GEOGRAPHIC_DATA] Surf Air Suntago Well…" at bounding box center [415, 306] width 721 height 415
click at [620, 141] on div "10:00 - 21:00" at bounding box center [596, 136] width 90 height 15
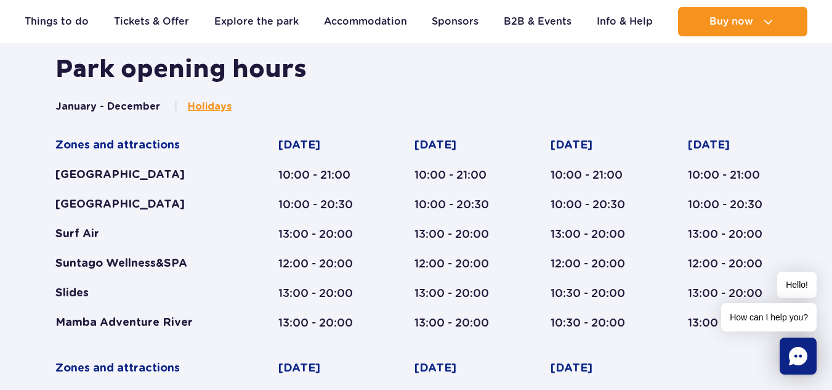
scroll to position [509, 0]
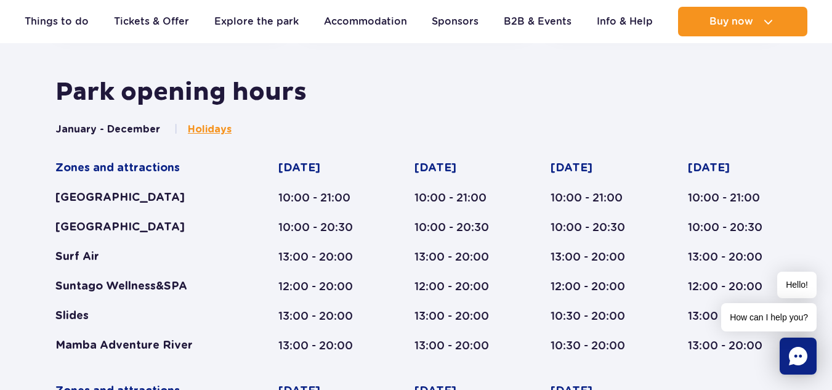
click at [86, 128] on button "January - December" at bounding box center [107, 130] width 105 height 14
click at [92, 129] on button "January - December" at bounding box center [107, 130] width 105 height 14
click at [125, 131] on button "January - December" at bounding box center [107, 130] width 105 height 14
click at [208, 132] on span "Holidays" at bounding box center [210, 130] width 44 height 14
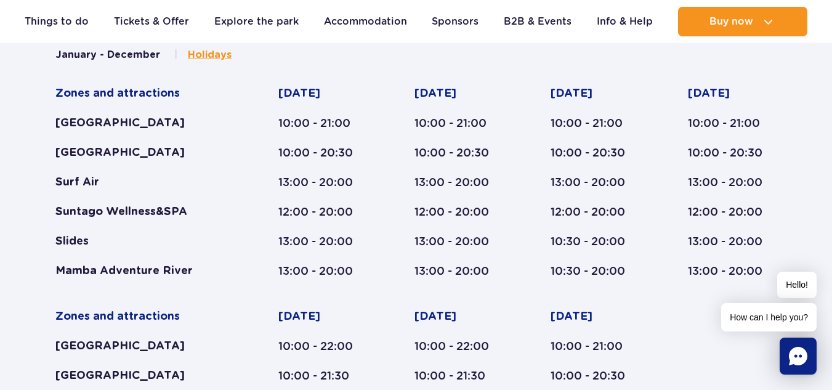
scroll to position [556, 0]
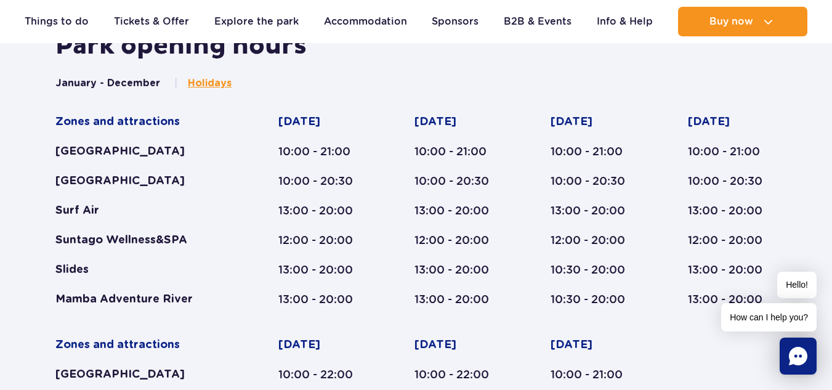
drag, startPoint x: 59, startPoint y: 150, endPoint x: 231, endPoint y: 164, distance: 172.4
click at [231, 164] on div "Zones and attractions [GEOGRAPHIC_DATA] [GEOGRAPHIC_DATA] Surf Air Suntago Well…" at bounding box center [415, 322] width 721 height 415
drag, startPoint x: 392, startPoint y: 106, endPoint x: 484, endPoint y: 122, distance: 93.2
click at [484, 122] on div "January - December Holidays Zones and attractions Suntago Water Park Crocodile …" at bounding box center [415, 302] width 721 height 453
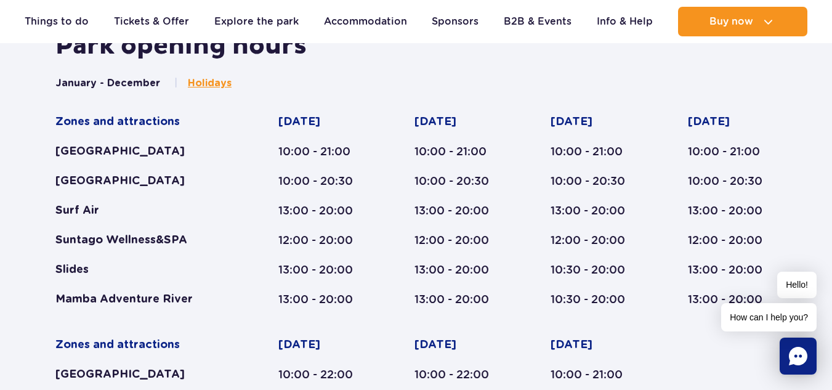
click at [484, 122] on div "Tuesday" at bounding box center [458, 122] width 89 height 15
drag, startPoint x: 555, startPoint y: 122, endPoint x: 631, endPoint y: 125, distance: 75.8
click at [631, 125] on div "Zones and attractions Suntago Water Park Crocodile Island Surf Air Suntago Well…" at bounding box center [415, 322] width 721 height 415
drag, startPoint x: 674, startPoint y: 124, endPoint x: 744, endPoint y: 125, distance: 70.2
click at [744, 125] on div "Zones and attractions Suntago Water Park Crocodile Island Surf Air Suntago Well…" at bounding box center [415, 322] width 721 height 415
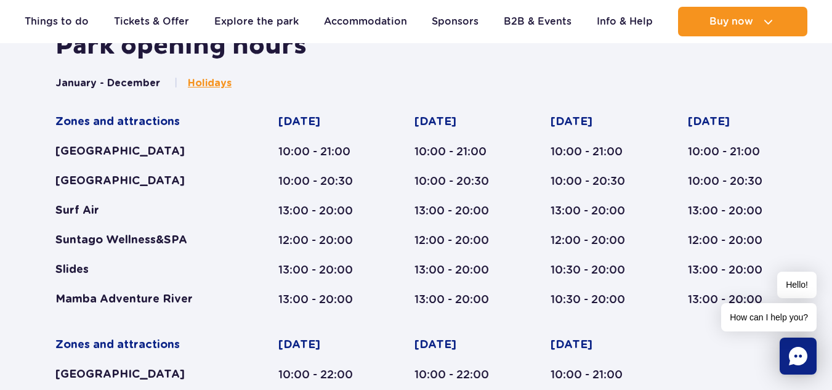
click at [744, 125] on div "Thursday" at bounding box center [732, 122] width 89 height 15
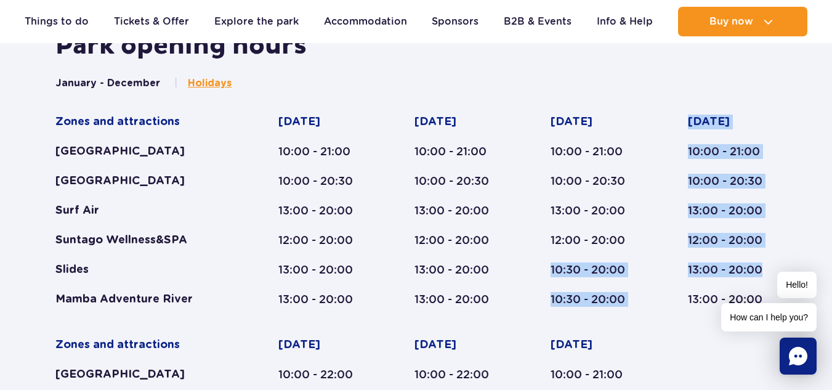
drag, startPoint x: 768, startPoint y: 265, endPoint x: 538, endPoint y: 259, distance: 230.4
click at [538, 259] on div "Zones and attractions Suntago Water Park Crocodile Island Surf Air Suntago Well…" at bounding box center [415, 322] width 721 height 415
click at [546, 277] on div "Zones and attractions Suntago Water Park Crocodile Island Surf Air Suntago Well…" at bounding box center [415, 322] width 721 height 415
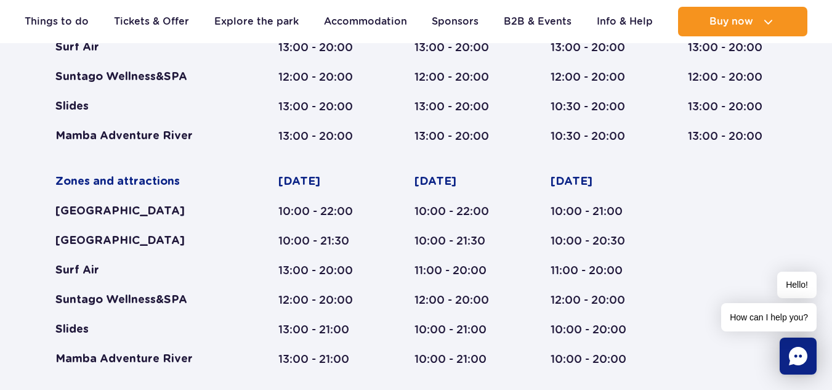
scroll to position [740, 0]
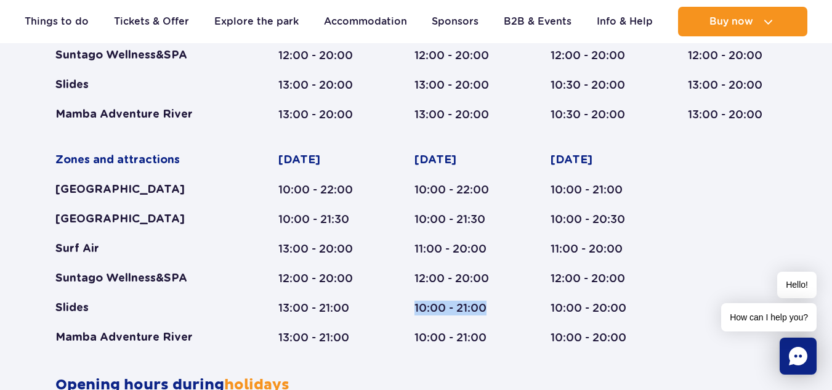
click at [503, 310] on div "10:00 - 21:00" at bounding box center [458, 308] width 89 height 15
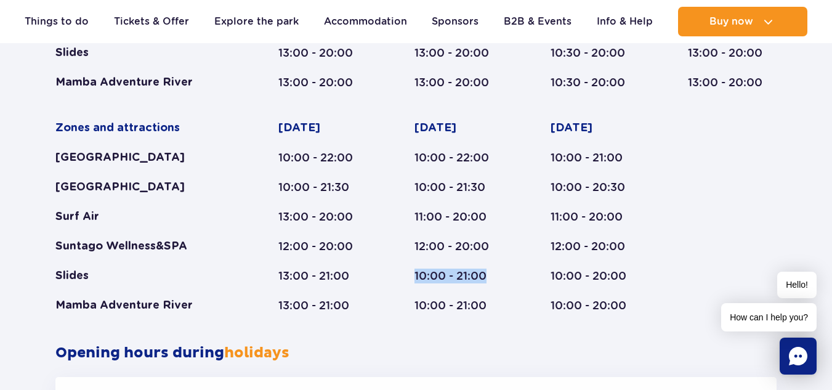
scroll to position [802, 0]
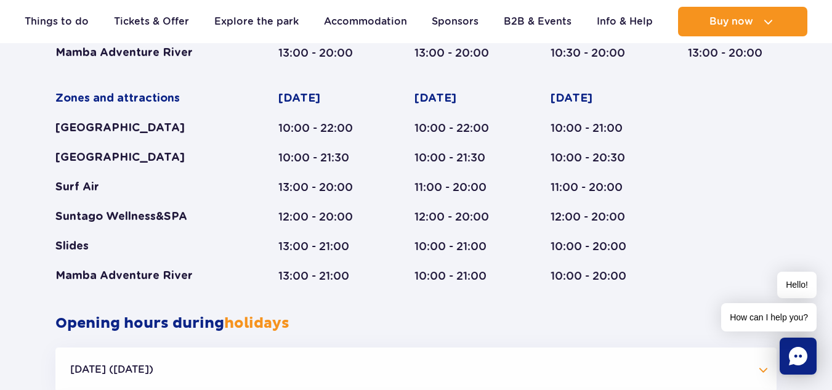
click at [503, 311] on div "January - December Holidays Zones and attractions Suntago Water Park Crocodile …" at bounding box center [416, 72] width 740 height 484
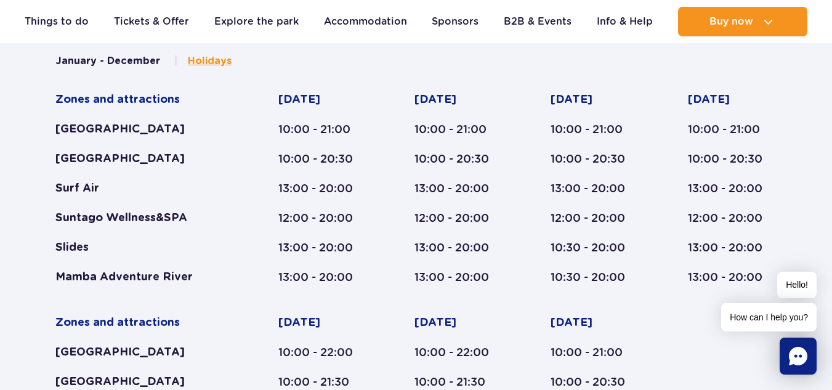
scroll to position [556, 0]
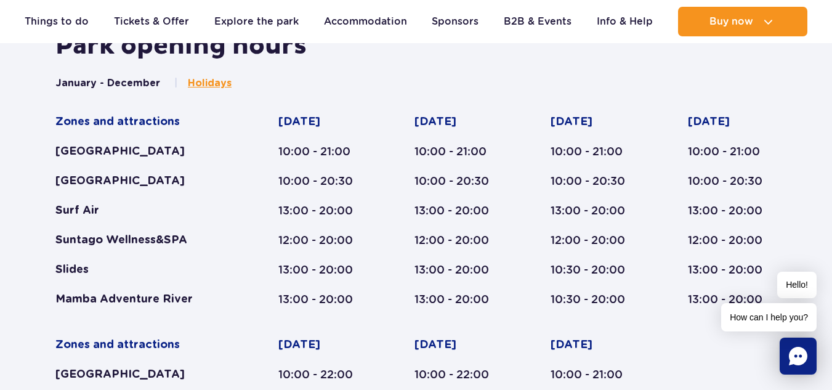
drag, startPoint x: 453, startPoint y: 124, endPoint x: 491, endPoint y: 124, distance: 38.8
click at [491, 124] on div "Tuesday" at bounding box center [458, 122] width 89 height 15
click at [610, 135] on div "Wednesday 10:00 - 21:00 10:00 - 20:30 13:00 - 20:00 12:00 - 20:00 10:30 - 20:00…" at bounding box center [596, 211] width 90 height 192
drag, startPoint x: 584, startPoint y: 123, endPoint x: 636, endPoint y: 124, distance: 51.1
click at [636, 124] on div "Zones and attractions Suntago Water Park Crocodile Island Surf Air Suntago Well…" at bounding box center [415, 322] width 721 height 415
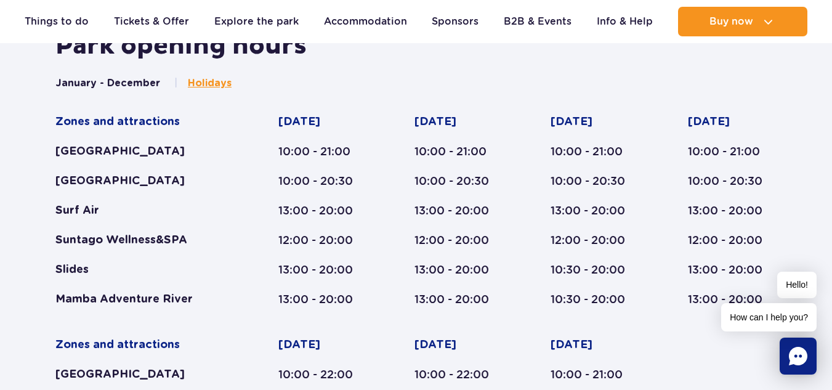
click at [673, 254] on div "Zones and attractions Suntago Water Park Crocodile Island Surf Air Suntago Well…" at bounding box center [415, 322] width 721 height 415
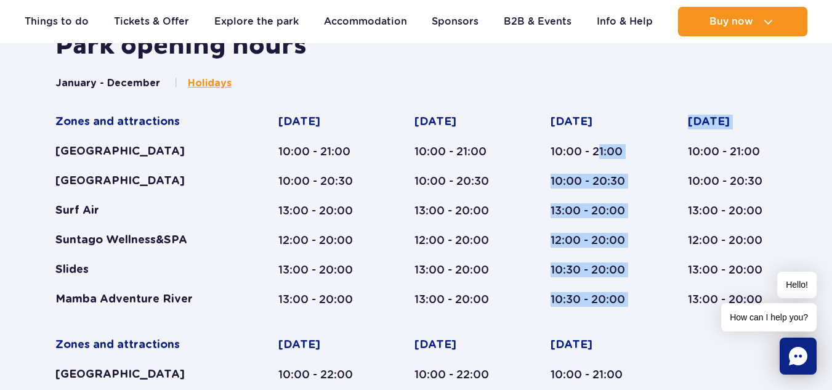
drag, startPoint x: 635, startPoint y: 152, endPoint x: 676, endPoint y: 153, distance: 40.7
click at [676, 153] on div "Zones and attractions Suntago Water Park Crocodile Island Surf Air Suntago Well…" at bounding box center [415, 322] width 721 height 415
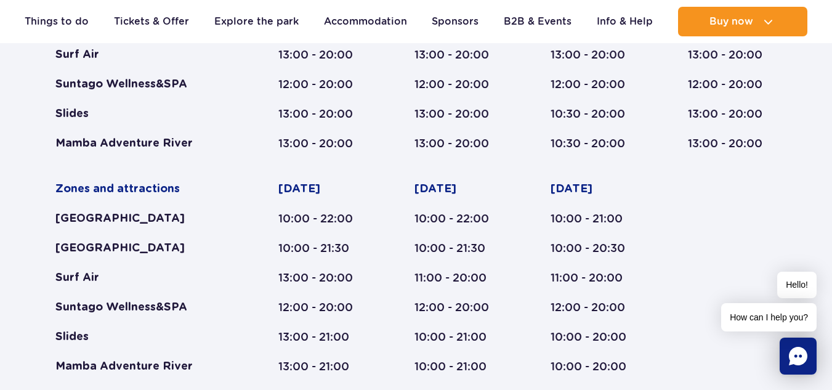
scroll to position [740, 0]
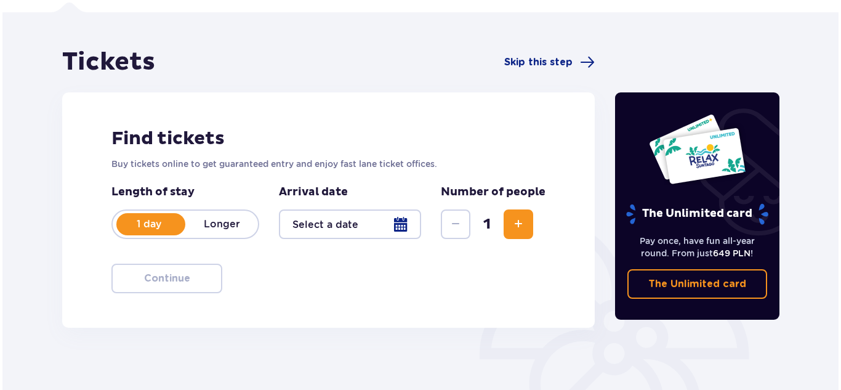
scroll to position [123, 0]
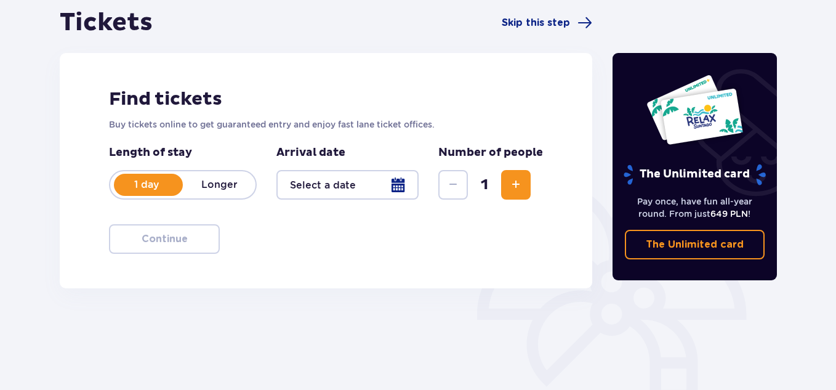
click at [371, 179] on div at bounding box center [348, 185] width 142 height 30
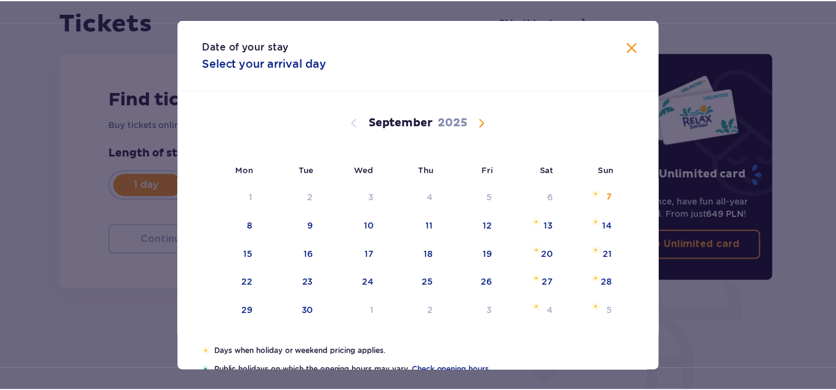
scroll to position [62, 0]
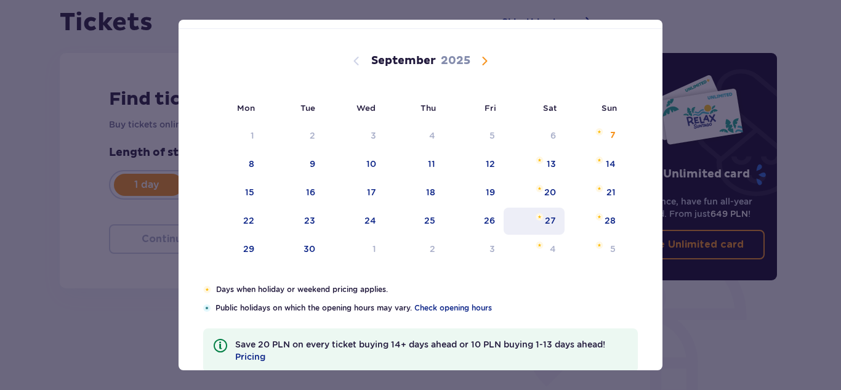
click at [545, 226] on div "27" at bounding box center [550, 220] width 11 height 12
type input "[DATE]"
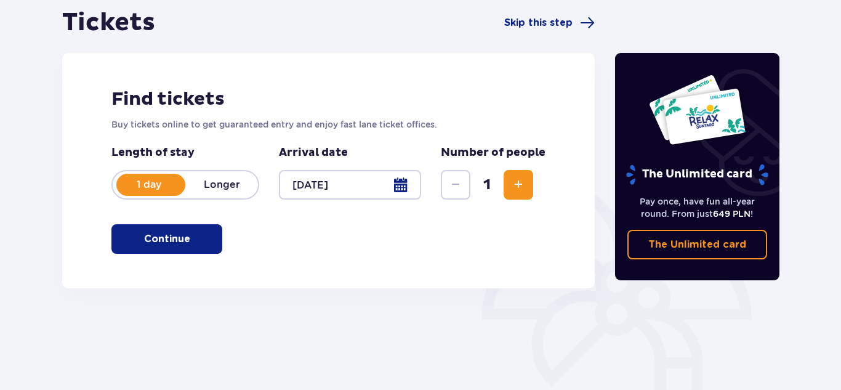
click at [42, 201] on div "Tickets Skip this step Find tickets Buy tickets online to get guaranteed entry …" at bounding box center [420, 239] width 841 height 532
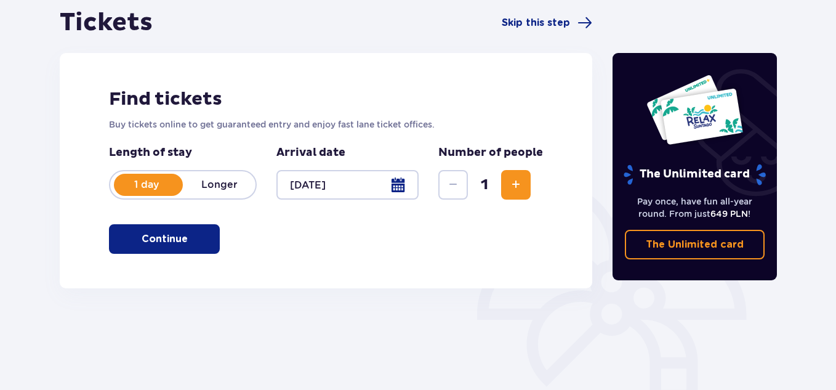
click at [522, 190] on span "Increase" at bounding box center [516, 184] width 15 height 15
click at [164, 241] on p "Continue" at bounding box center [165, 239] width 46 height 14
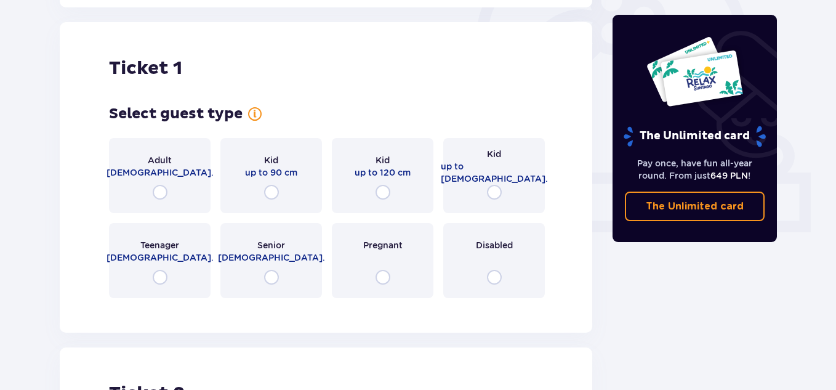
scroll to position [411, 0]
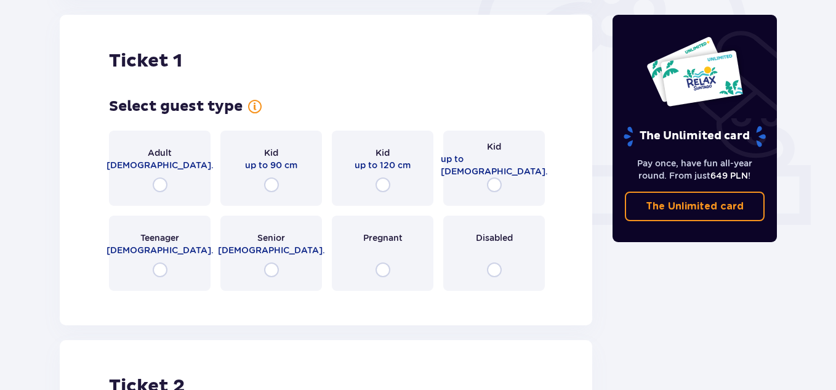
click at [160, 174] on div "Adult [DEMOGRAPHIC_DATA]." at bounding box center [160, 168] width 102 height 75
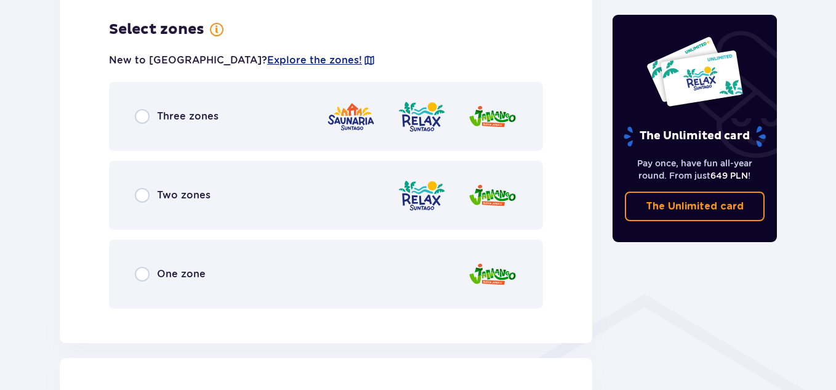
scroll to position [712, 0]
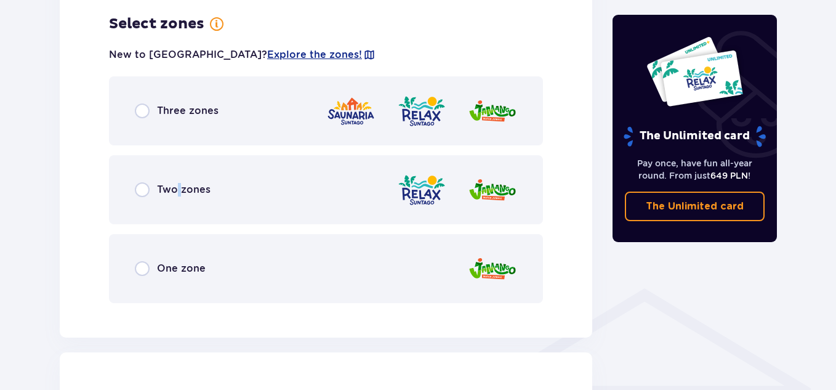
click at [179, 192] on p "Two zones" at bounding box center [184, 190] width 54 height 14
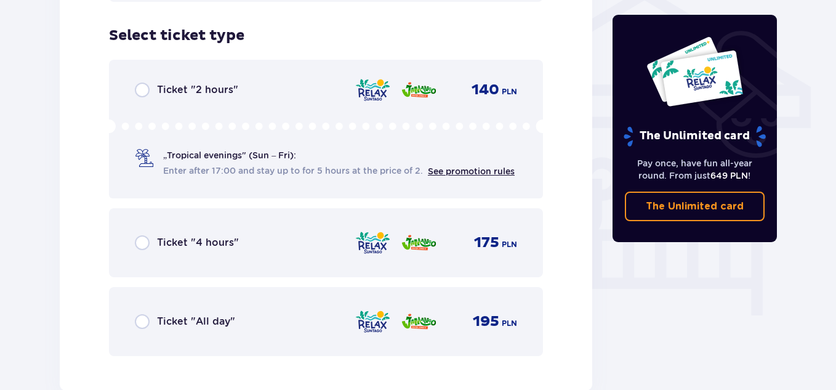
scroll to position [1025, 0]
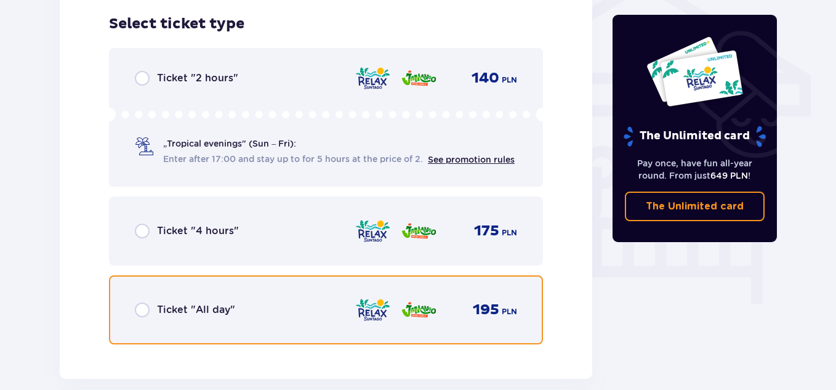
click at [145, 309] on input "radio" at bounding box center [142, 309] width 15 height 15
radio input "true"
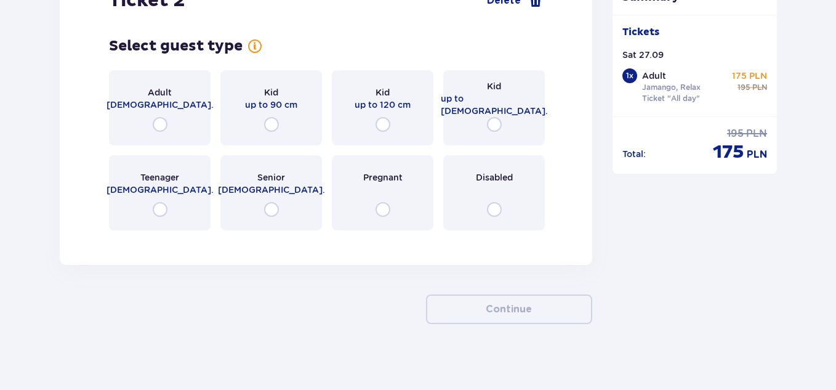
scroll to position [1465, 0]
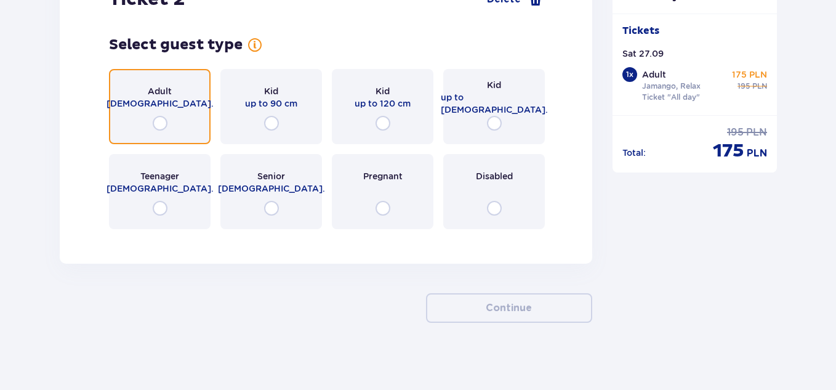
click at [158, 127] on input "radio" at bounding box center [160, 123] width 15 height 15
radio input "true"
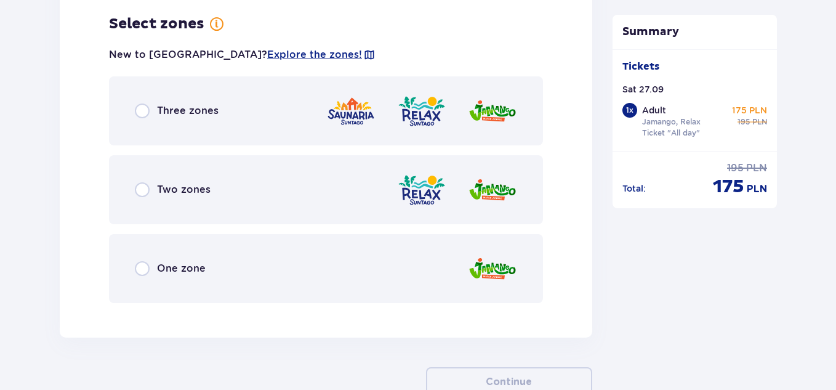
click at [184, 187] on p "Two zones" at bounding box center [184, 190] width 54 height 14
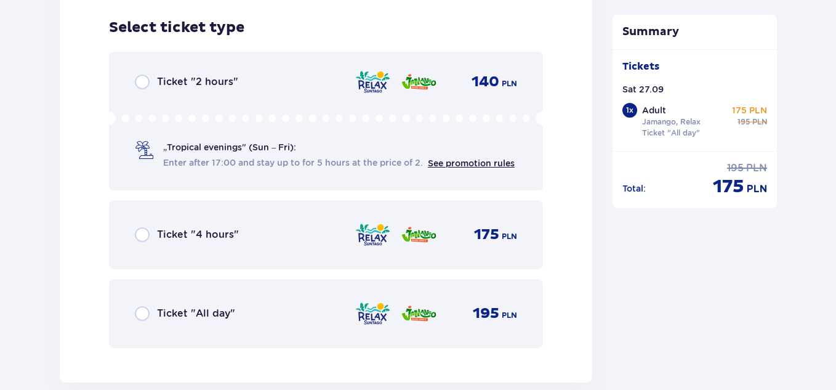
scroll to position [2017, 0]
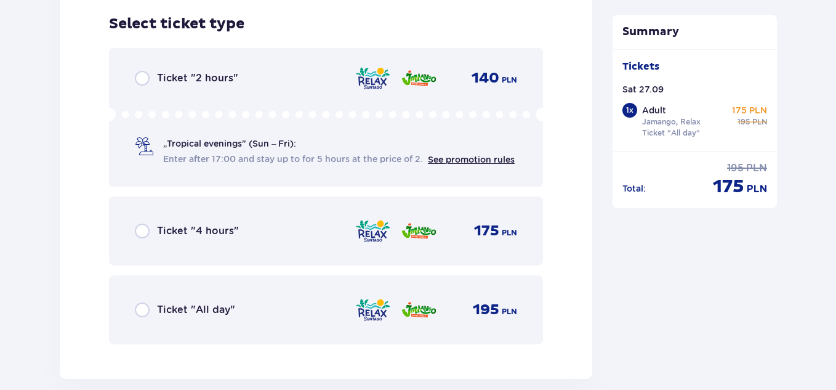
click at [172, 305] on p "Ticket "All day"" at bounding box center [196, 310] width 78 height 14
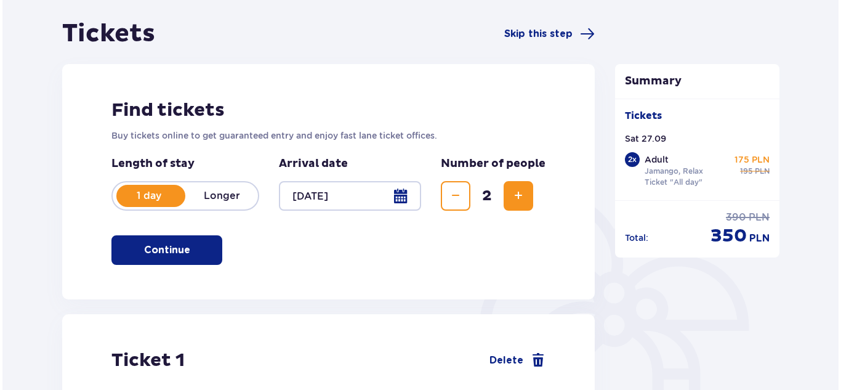
scroll to position [109, 0]
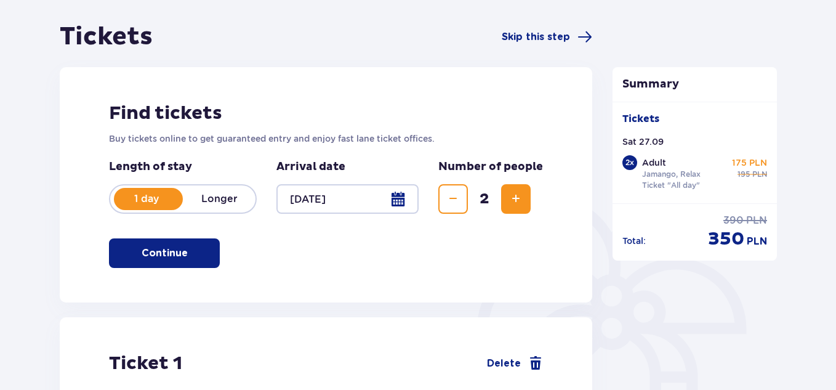
click at [414, 192] on div at bounding box center [348, 199] width 142 height 30
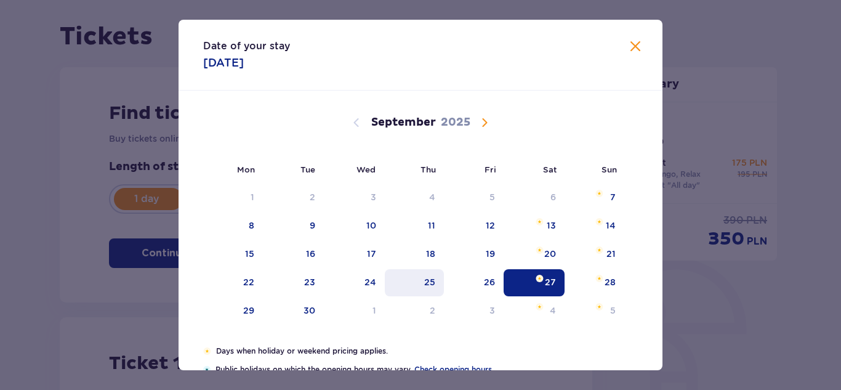
click at [427, 282] on div "25" at bounding box center [429, 282] width 11 height 12
type input "[DATE]"
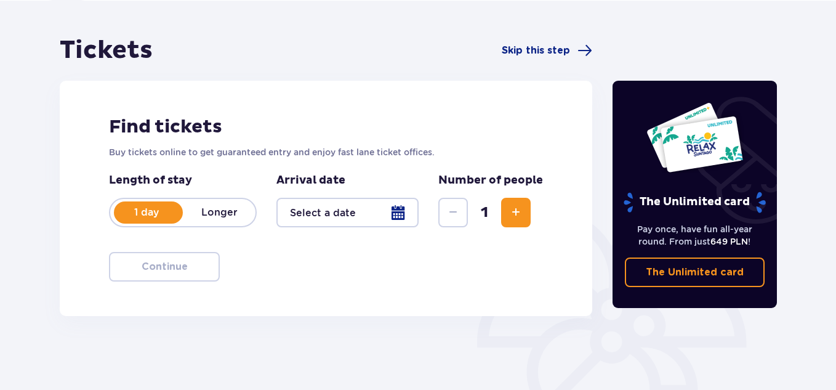
scroll to position [109, 0]
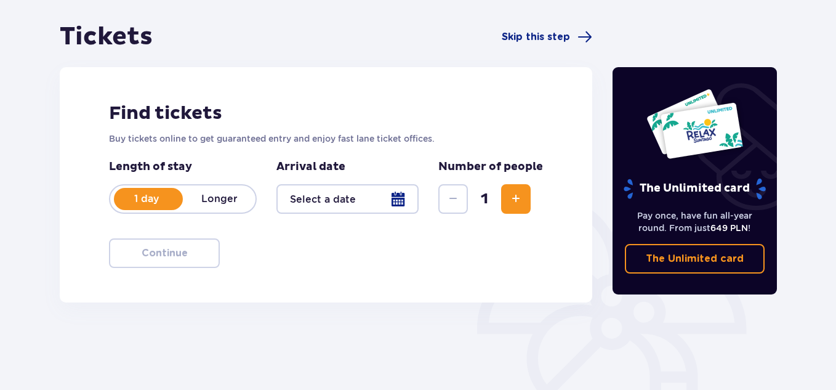
click at [354, 212] on div at bounding box center [348, 199] width 142 height 30
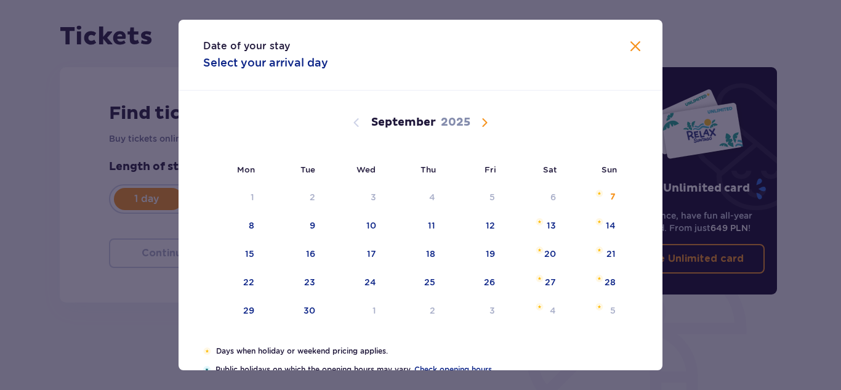
click at [75, 192] on div "Date of your stay Select your arrival day Mon Tue Wed Thu Fri Sat Sun [DATE] 28…" at bounding box center [420, 195] width 841 height 390
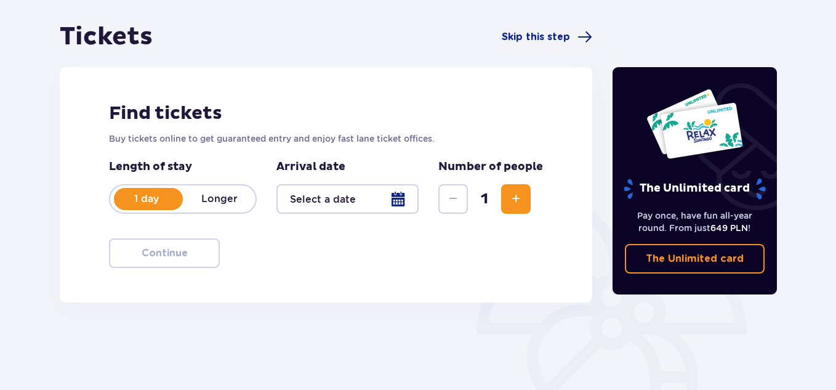
click at [408, 201] on div at bounding box center [348, 199] width 142 height 30
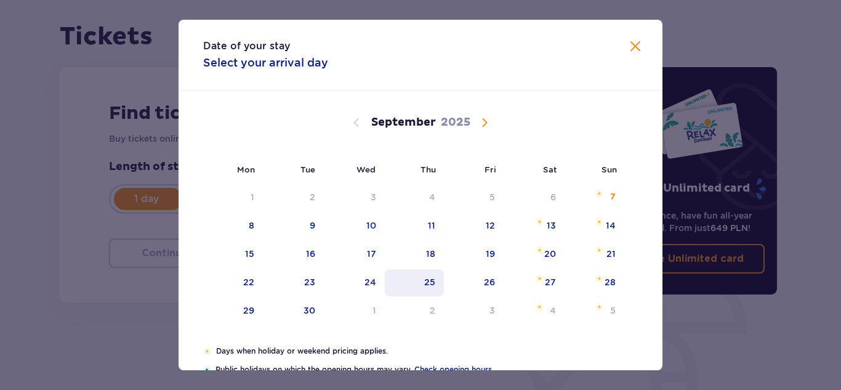
click at [431, 282] on div "25" at bounding box center [429, 282] width 11 height 12
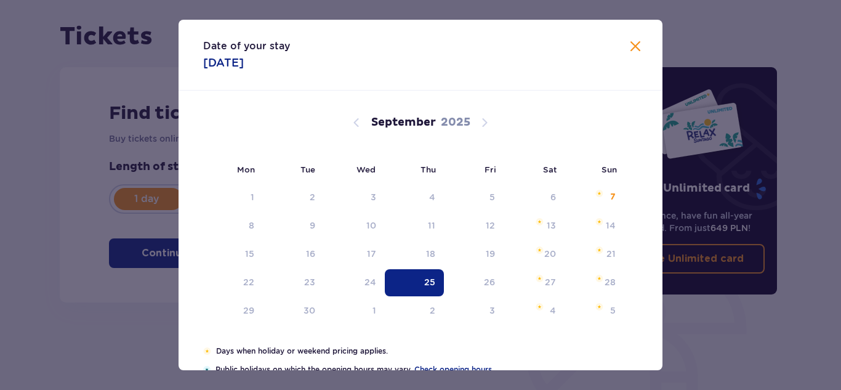
type input "[DATE]"
click at [48, 171] on div "Tickets Skip this step Find tickets Buy tickets online to get guaranteed entry …" at bounding box center [418, 253] width 836 height 532
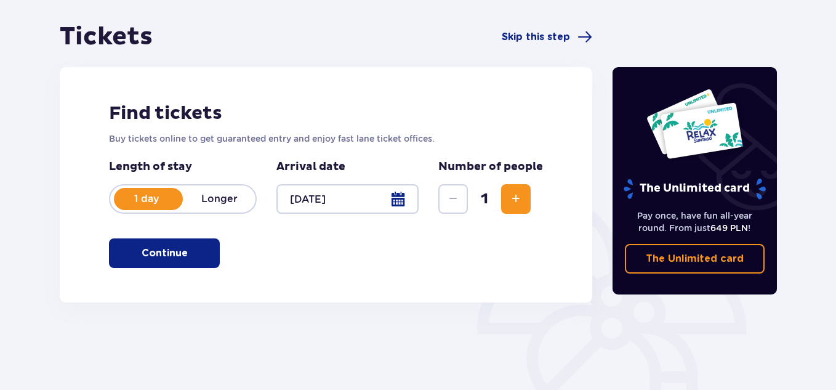
click at [522, 201] on span "Increase" at bounding box center [516, 199] width 15 height 15
click at [174, 258] on p "Continue" at bounding box center [165, 253] width 46 height 14
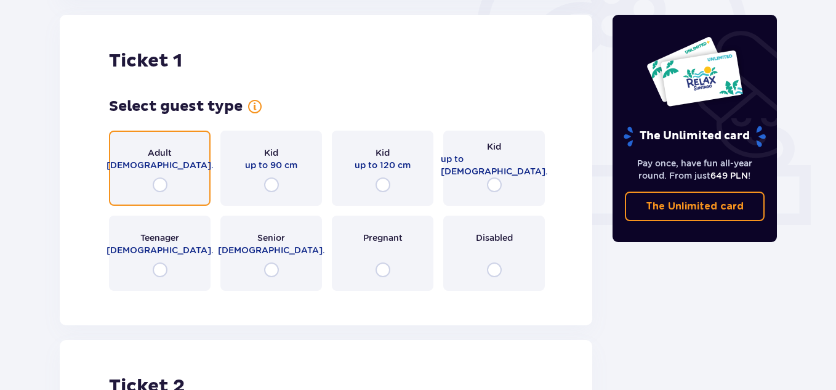
click at [155, 177] on input "radio" at bounding box center [160, 184] width 15 height 15
radio input "true"
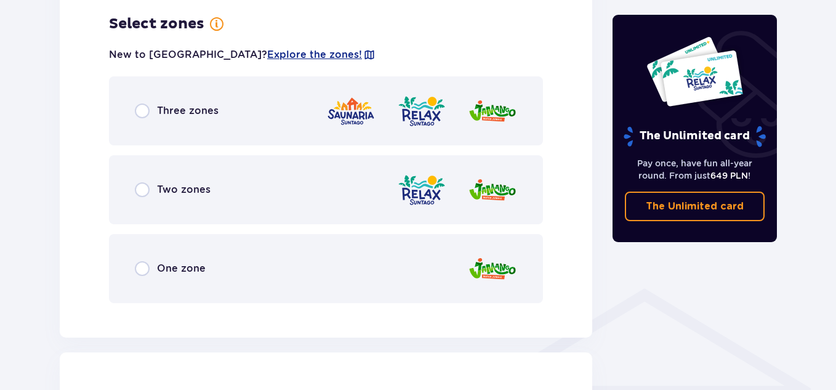
click at [160, 182] on div "Two zones" at bounding box center [173, 189] width 76 height 15
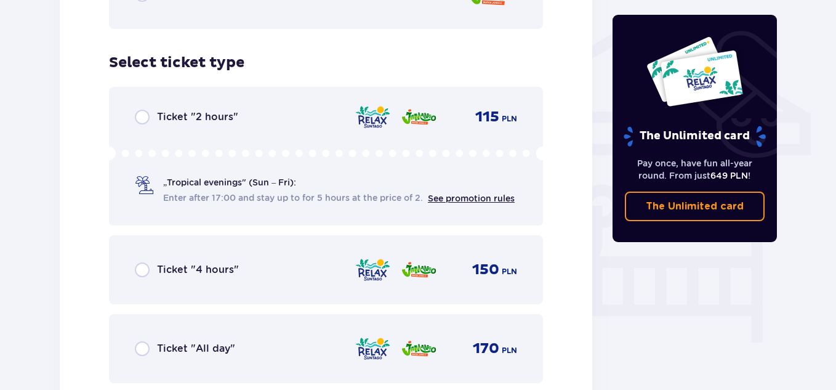
scroll to position [1025, 0]
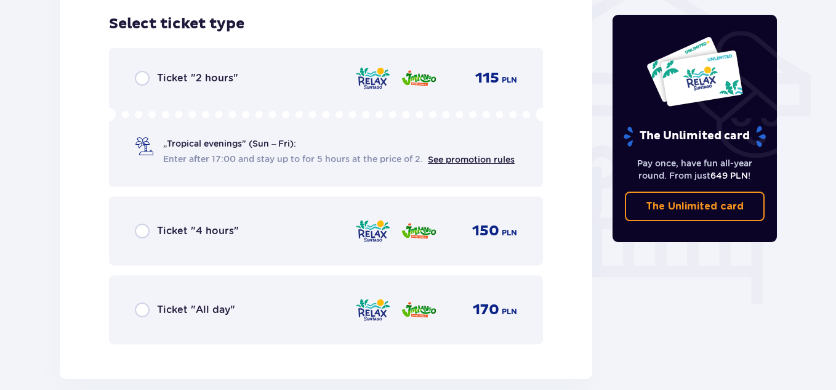
click at [137, 302] on div "Ticket "All day" 170 PLN" at bounding box center [326, 310] width 382 height 26
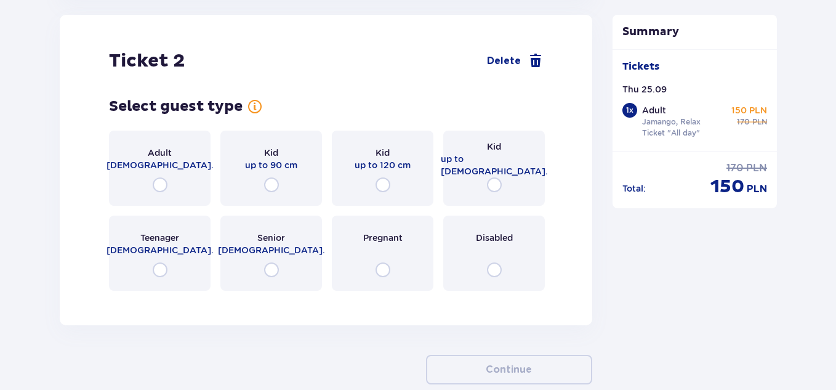
click at [171, 188] on div "Adult [DEMOGRAPHIC_DATA]." at bounding box center [160, 168] width 102 height 75
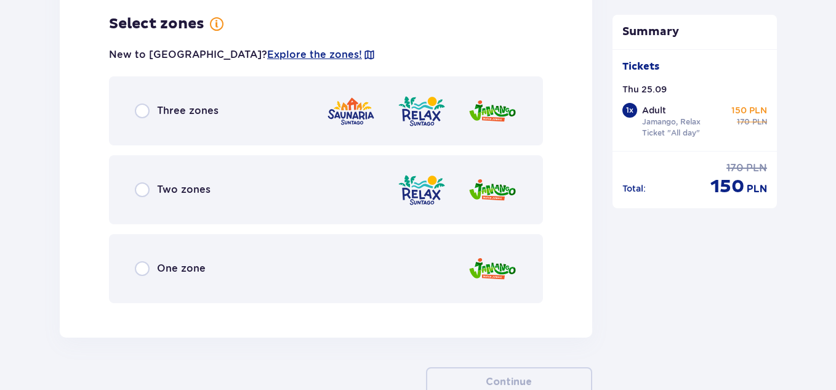
click at [171, 189] on p "Two zones" at bounding box center [184, 190] width 54 height 14
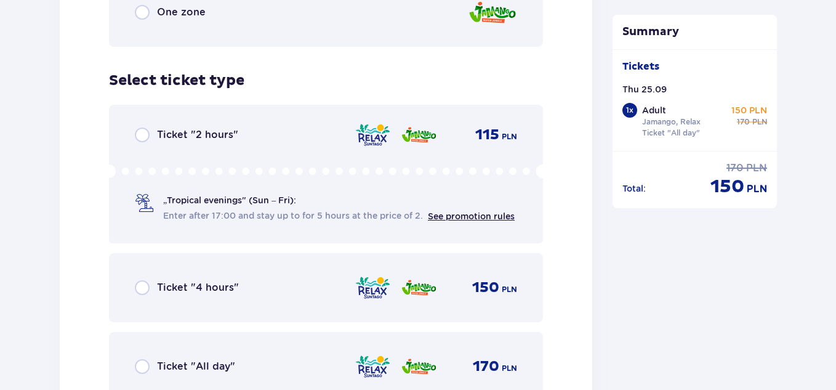
scroll to position [2017, 0]
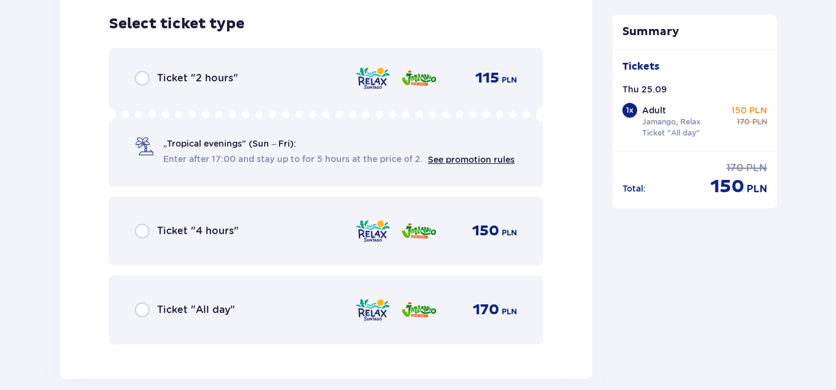
click at [168, 303] on div "Ticket "All day"" at bounding box center [185, 309] width 100 height 15
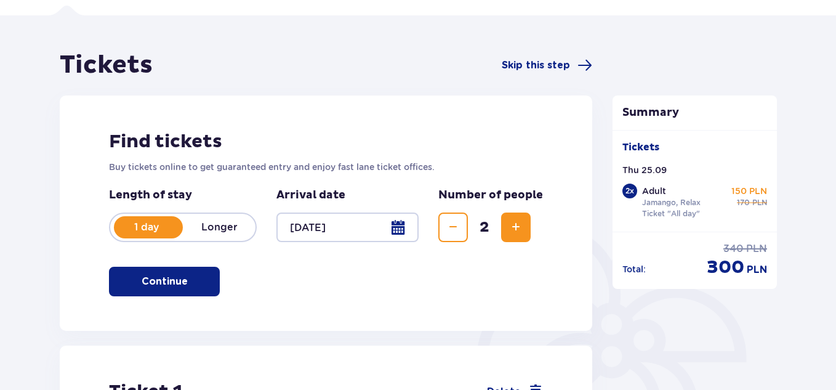
scroll to position [0, 0]
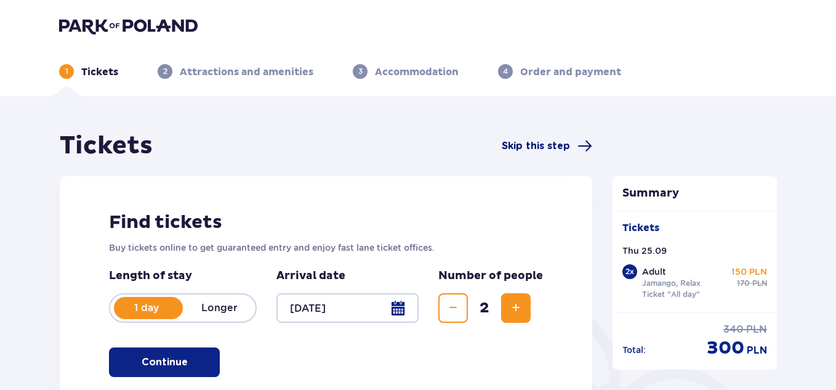
click at [539, 148] on span "Skip this step" at bounding box center [536, 146] width 68 height 14
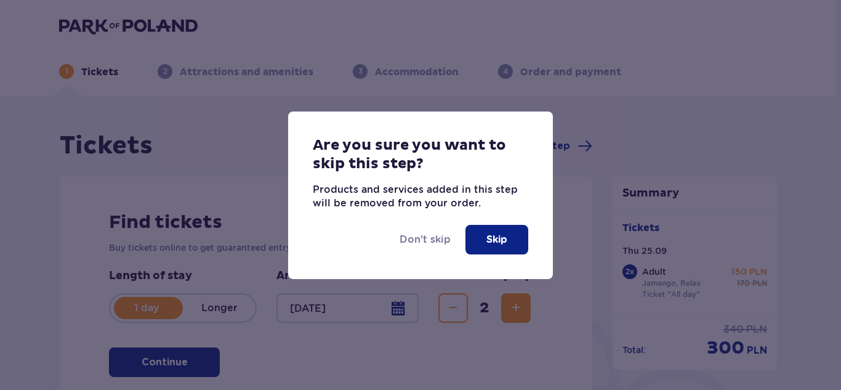
click at [499, 237] on p "Skip" at bounding box center [497, 240] width 21 height 14
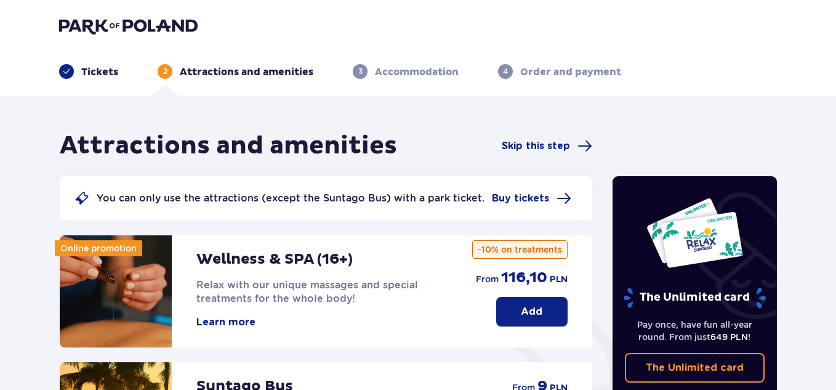
click at [410, 75] on p "Accommodation" at bounding box center [417, 72] width 84 height 14
click at [551, 147] on span "Skip this step" at bounding box center [536, 146] width 68 height 14
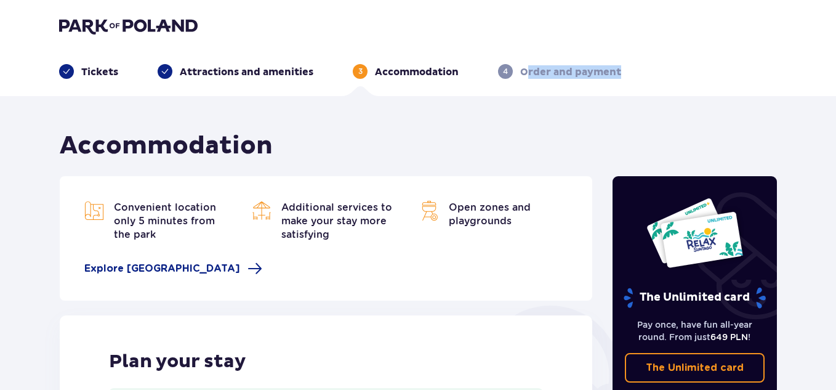
drag, startPoint x: 527, startPoint y: 76, endPoint x: 796, endPoint y: 83, distance: 269.8
click at [796, 83] on header "Tickets Attractions and amenities 3 Accommodation 4 Order and payment" at bounding box center [418, 48] width 836 height 96
click at [792, 83] on header "Tickets Attractions and amenities 3 Accommodation 4 Order and payment" at bounding box center [418, 48] width 836 height 96
drag, startPoint x: 671, startPoint y: 71, endPoint x: 668, endPoint y: 92, distance: 21.8
click at [673, 71] on ul "Tickets Attractions and amenities 3 Accommodation 4 Order and payment" at bounding box center [418, 71] width 718 height 15
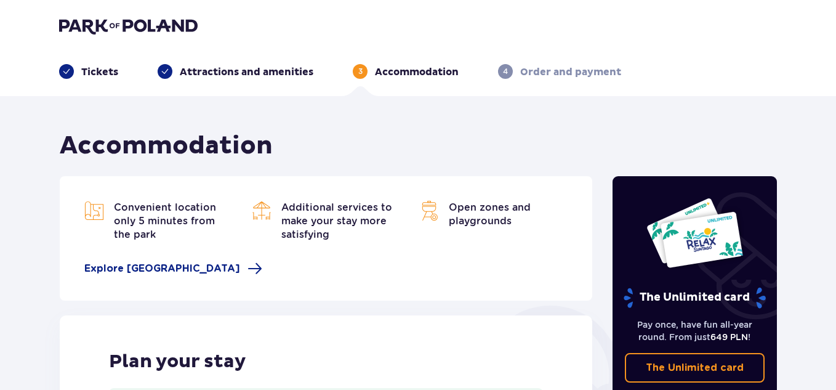
drag, startPoint x: 520, startPoint y: 73, endPoint x: 697, endPoint y: 66, distance: 177.5
click at [697, 66] on ul "Tickets Attractions and amenities 3 Accommodation 4 Order and payment" at bounding box center [418, 71] width 718 height 15
click at [697, 67] on ul "Tickets Attractions and amenities 3 Accommodation 4 Order and payment" at bounding box center [418, 71] width 718 height 15
